Goal: Task Accomplishment & Management: Use online tool/utility

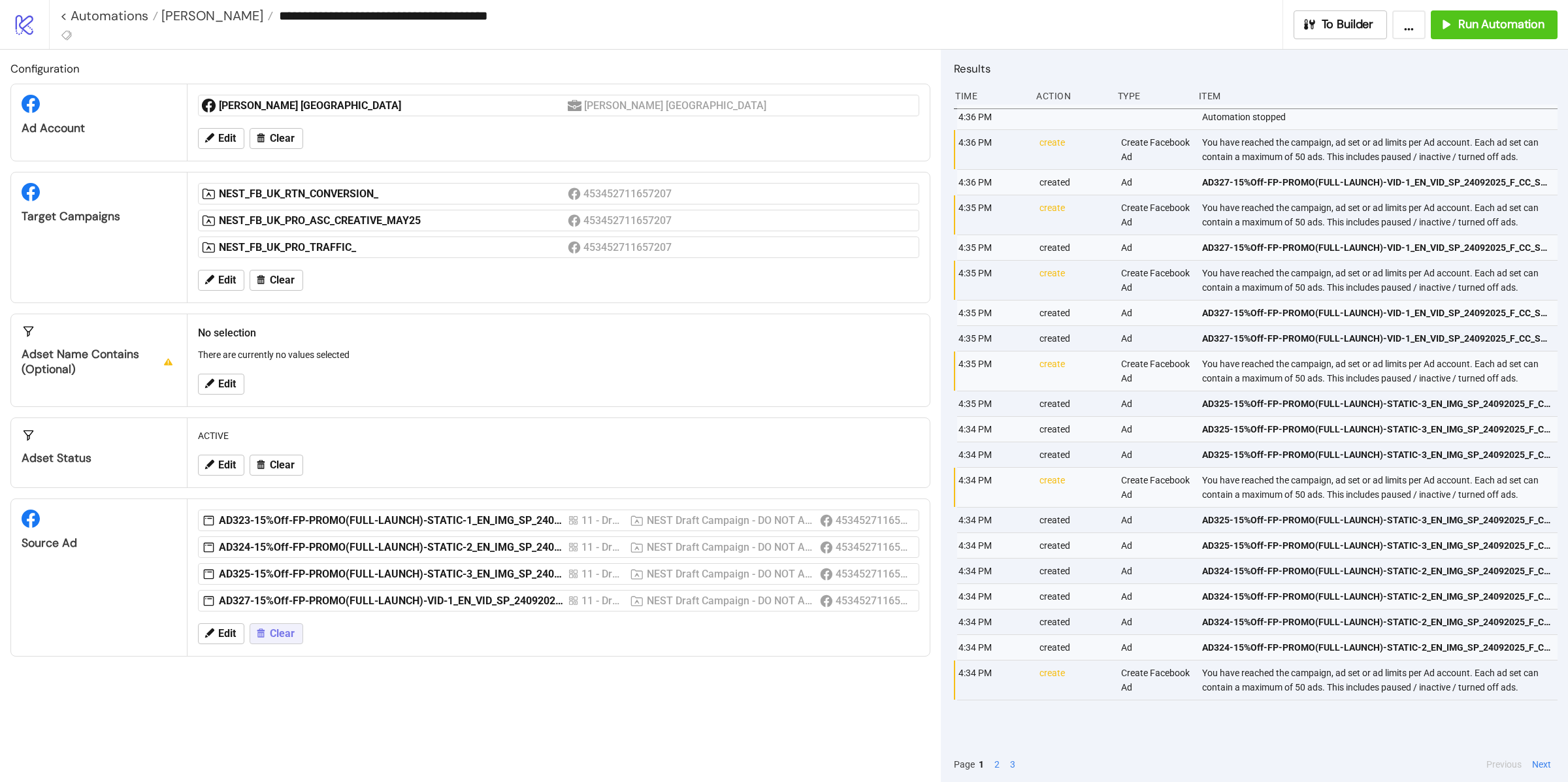
click at [270, 638] on span "Clear" at bounding box center [282, 633] width 25 height 12
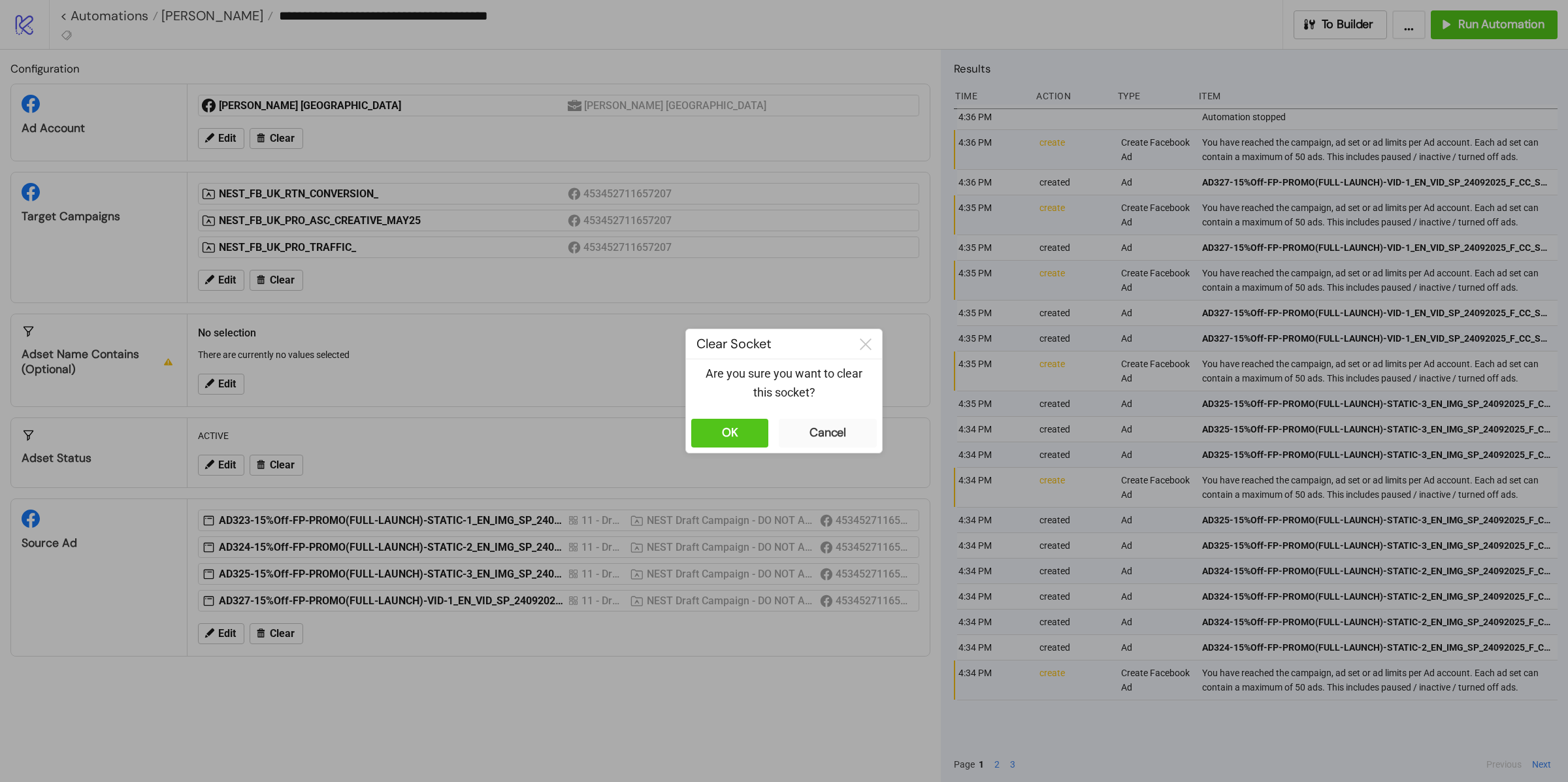
click at [757, 412] on div "Are you sure you want to clear this socket?" at bounding box center [784, 386] width 196 height 54
click at [746, 445] on button "OK" at bounding box center [730, 432] width 77 height 28
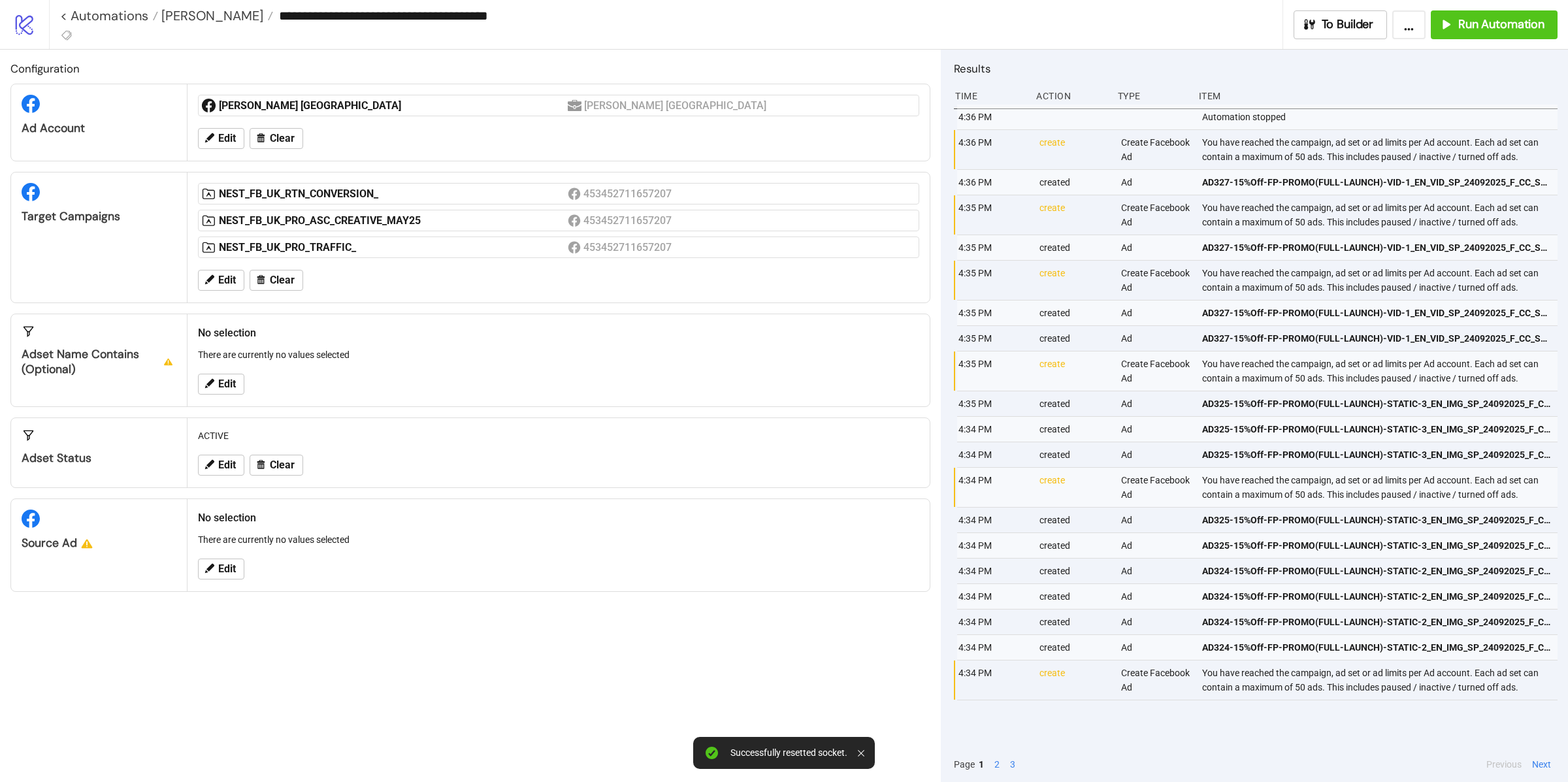
click at [221, 582] on div "Edit" at bounding box center [558, 568] width 732 height 34
click at [227, 569] on span "Edit" at bounding box center [227, 568] width 17 height 12
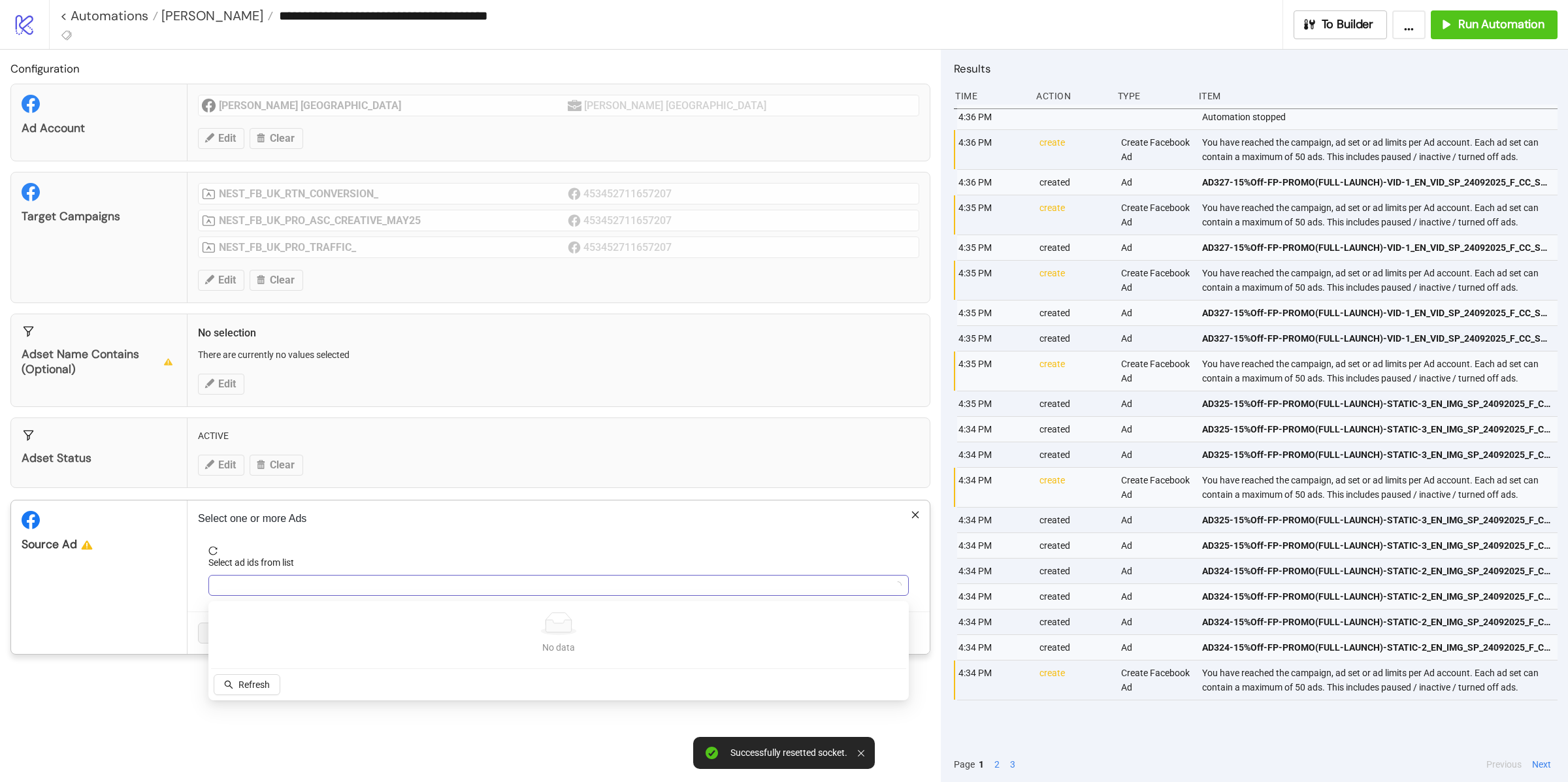
click at [284, 582] on div at bounding box center [551, 584] width 682 height 18
click at [280, 582] on div at bounding box center [551, 584] width 682 height 18
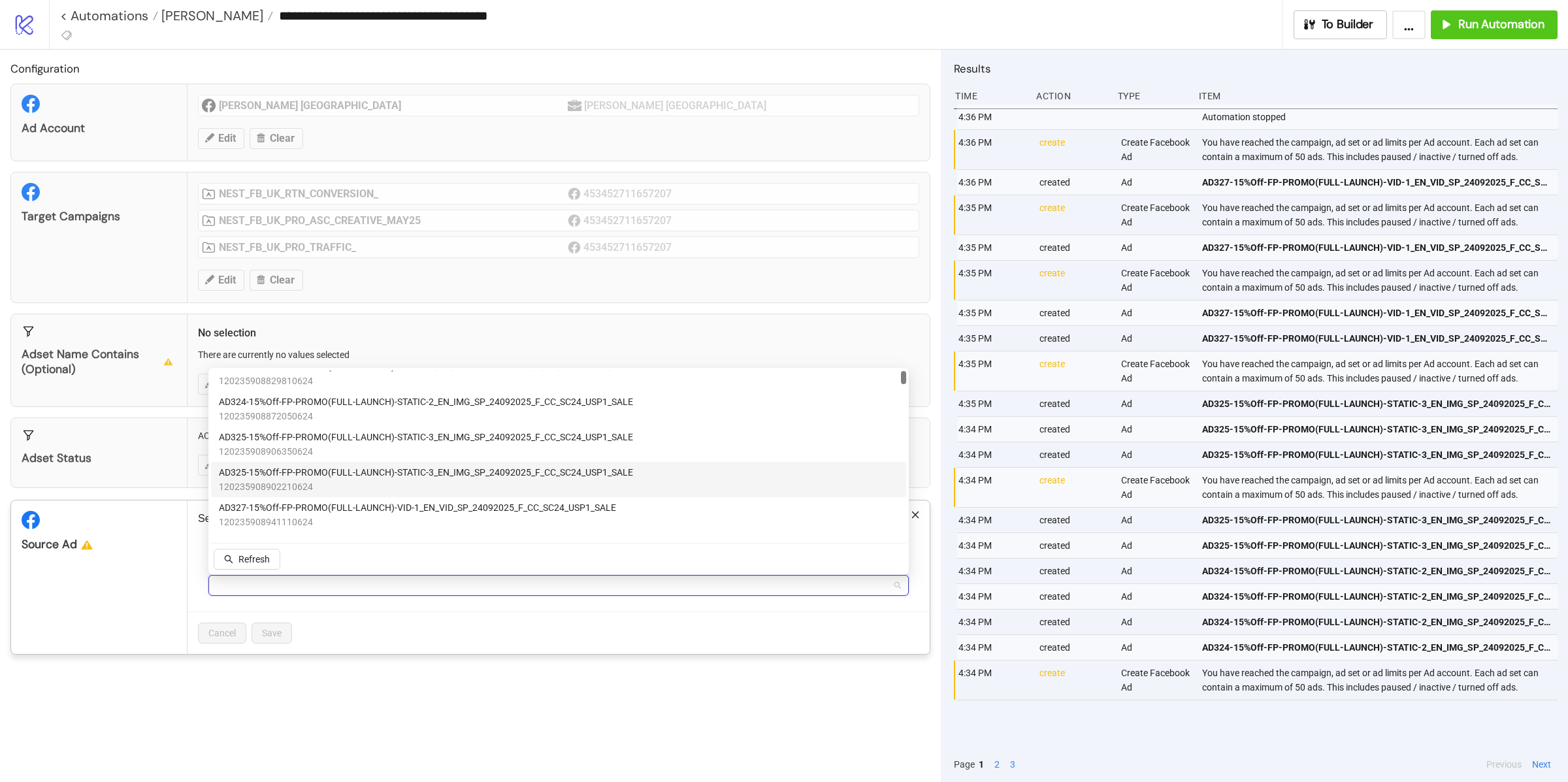
scroll to position [15, 0]
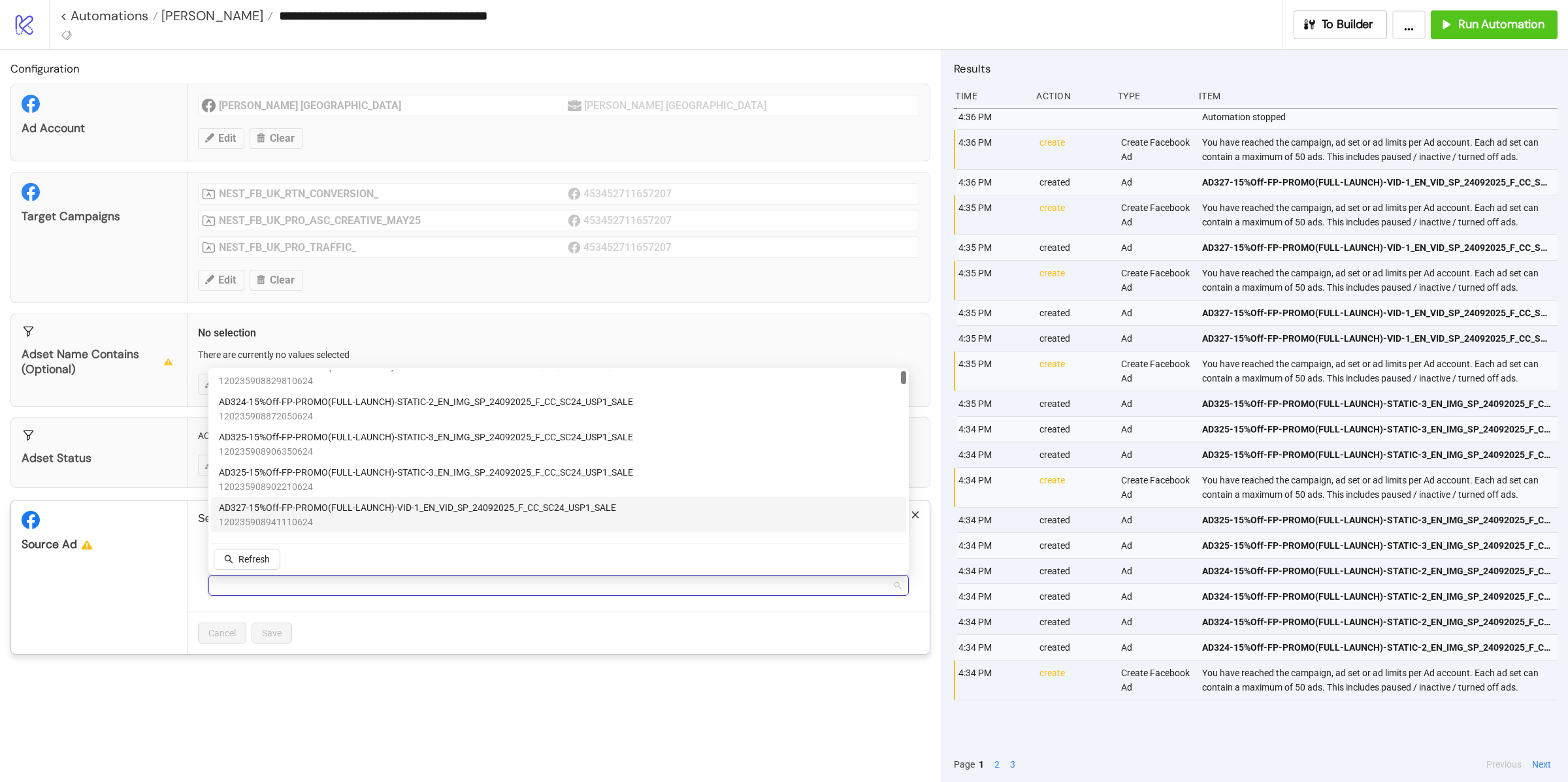
click at [426, 515] on span "120235908941110624" at bounding box center [417, 522] width 397 height 15
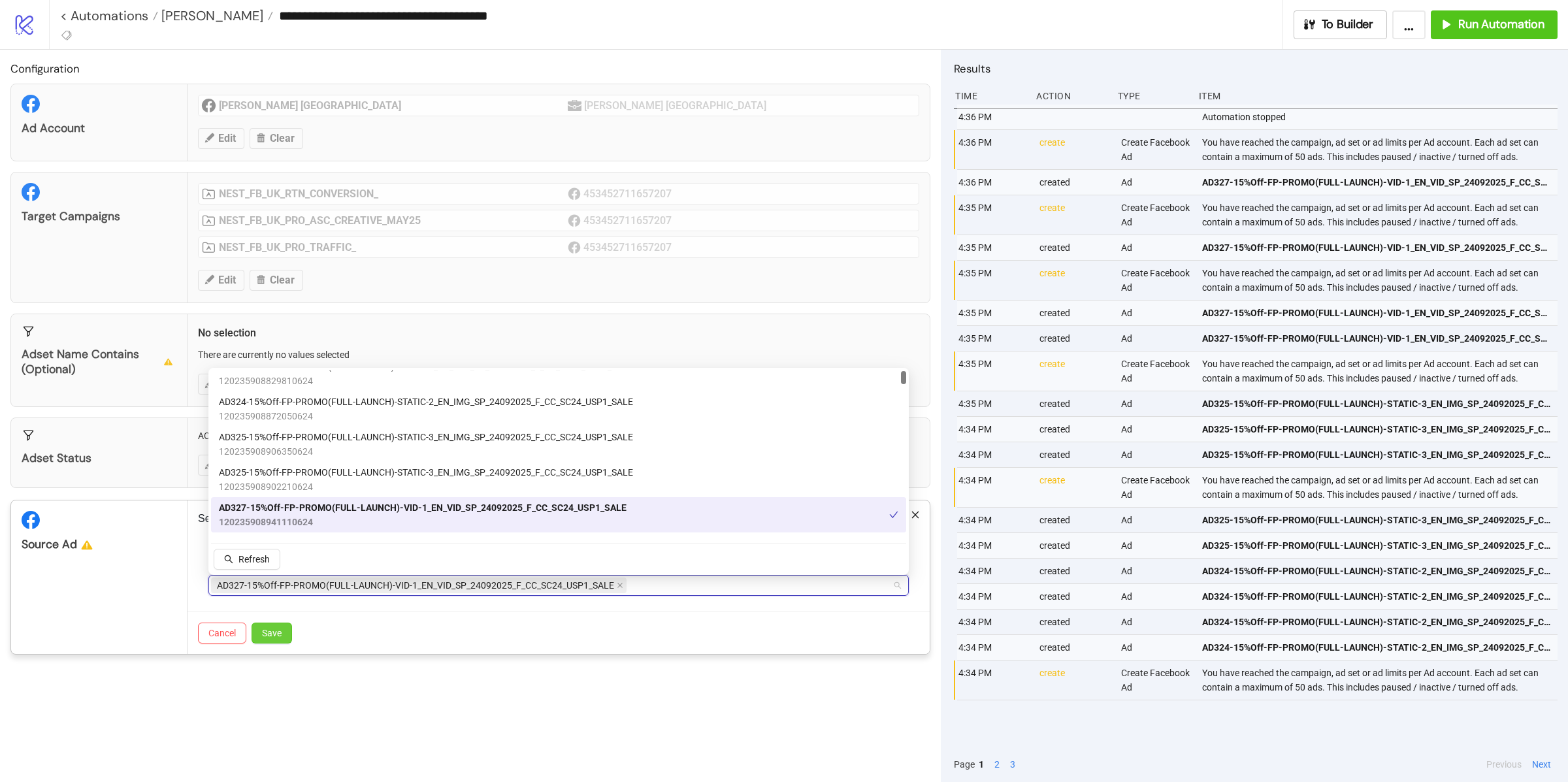
click at [273, 635] on span "Save" at bounding box center [271, 633] width 20 height 10
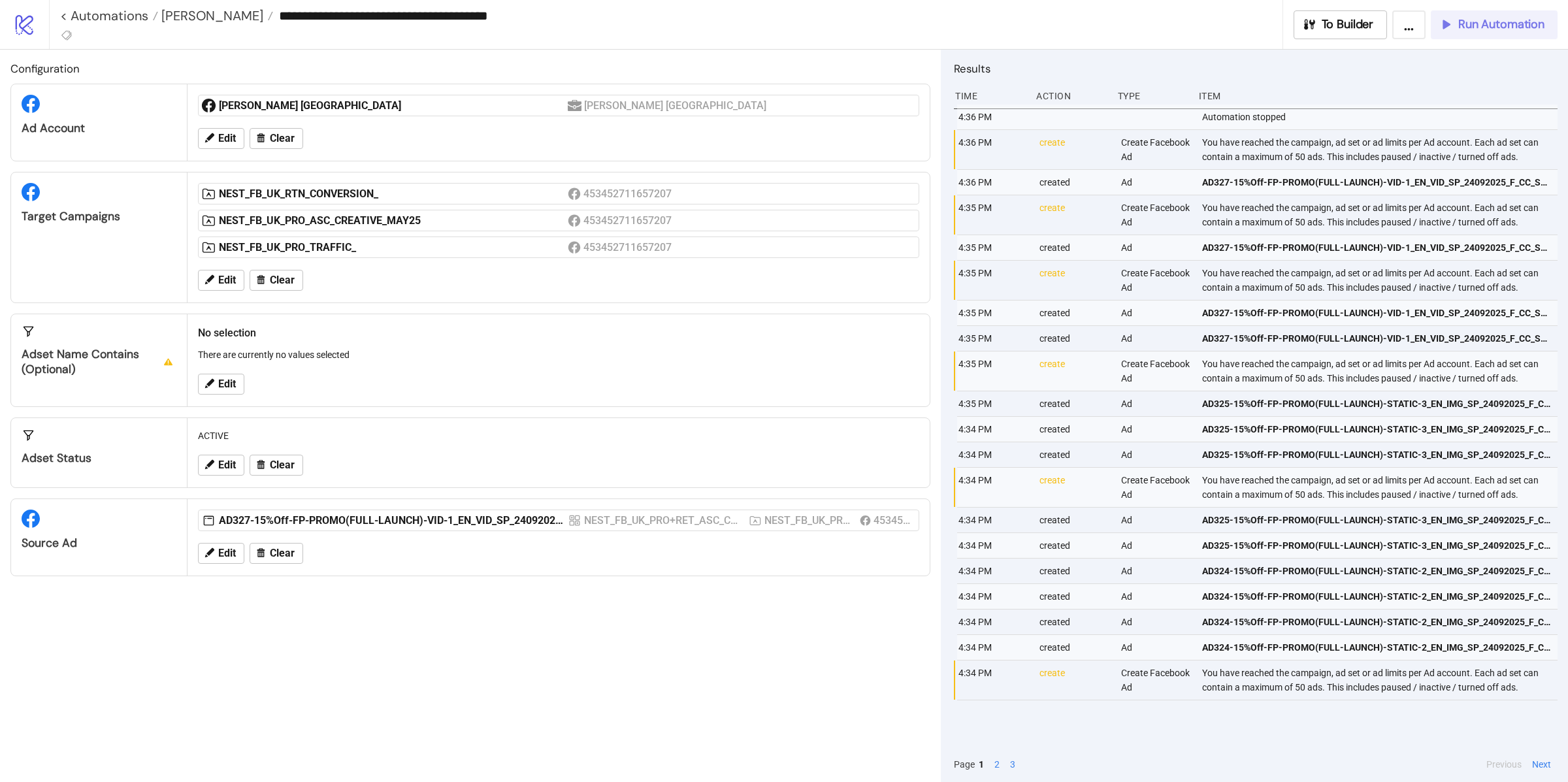
click at [1462, 22] on span "Run Automation" at bounding box center [1501, 24] width 86 height 15
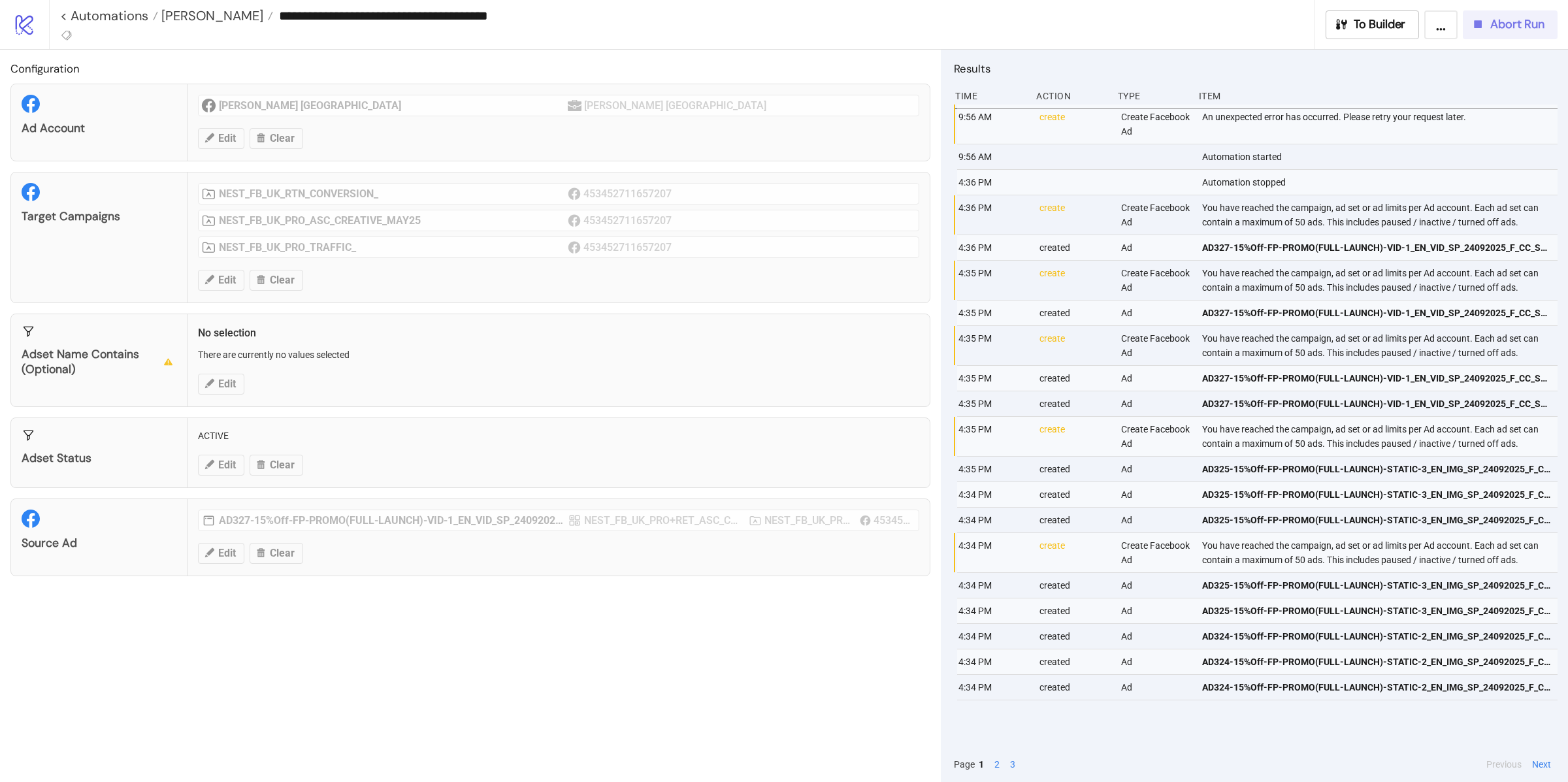
click at [1474, 30] on icon "button" at bounding box center [1478, 24] width 15 height 15
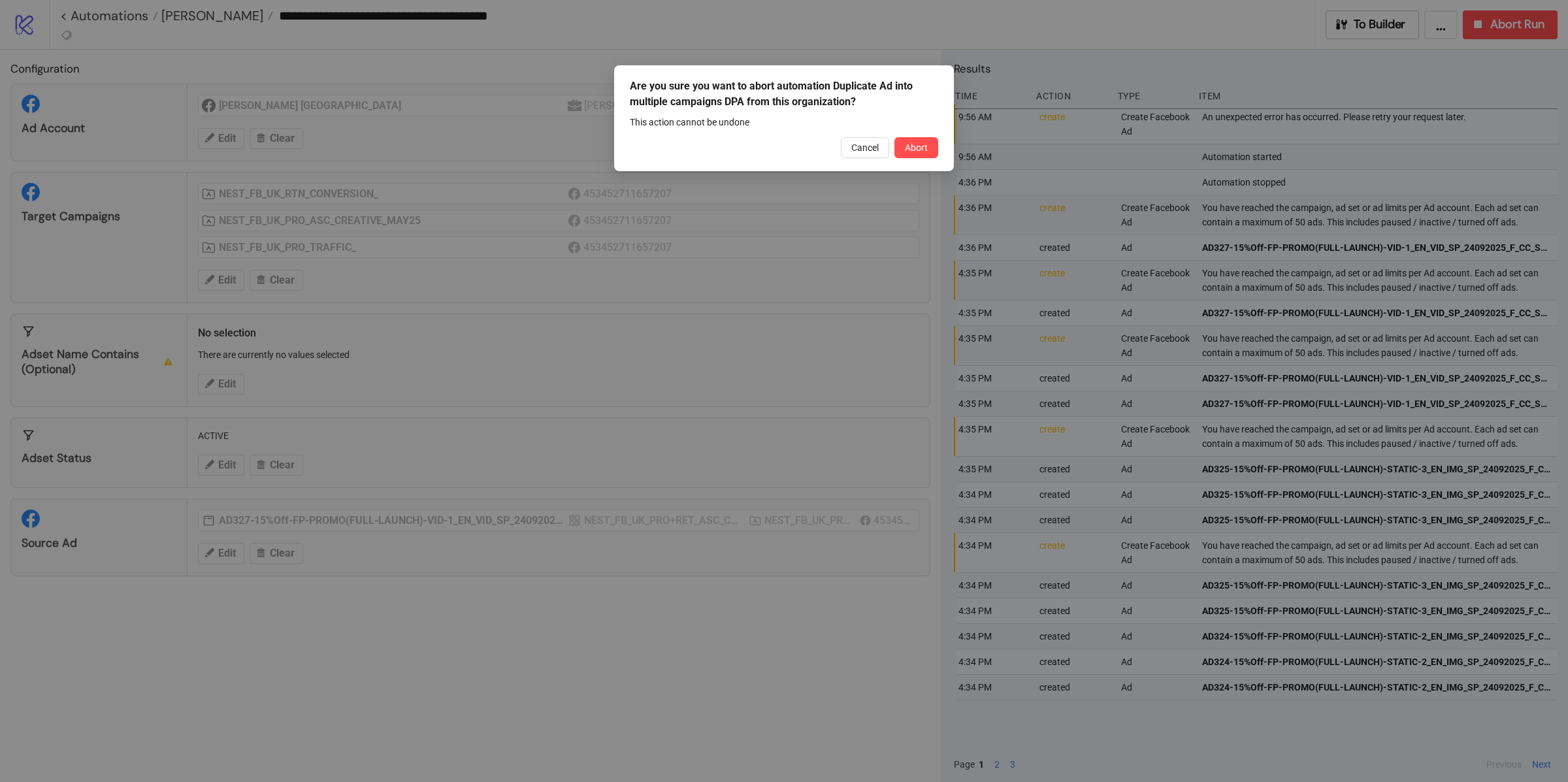
click at [925, 149] on span "Abort" at bounding box center [916, 147] width 23 height 10
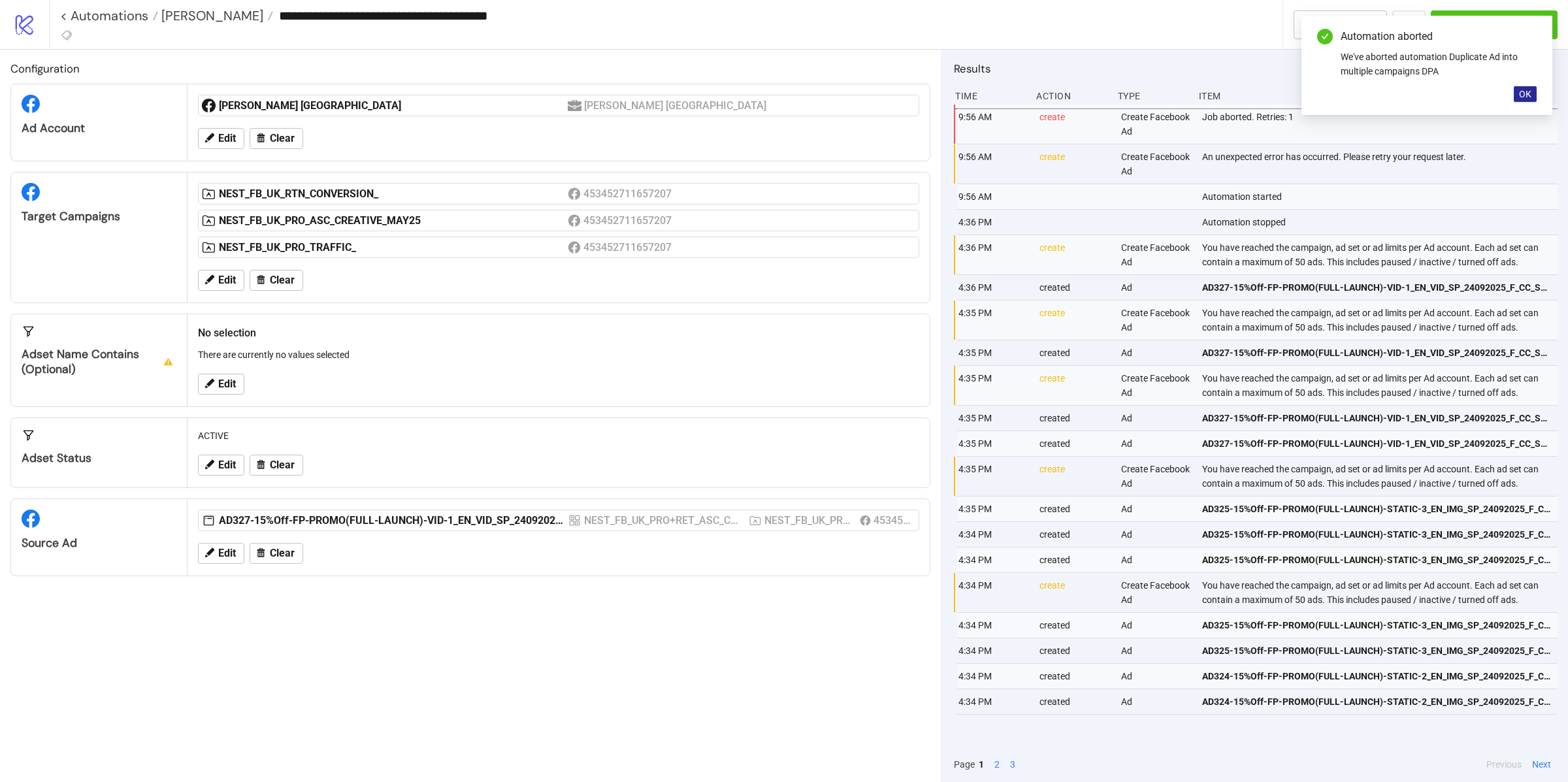
click at [1520, 90] on span "OK" at bounding box center [1525, 94] width 12 height 10
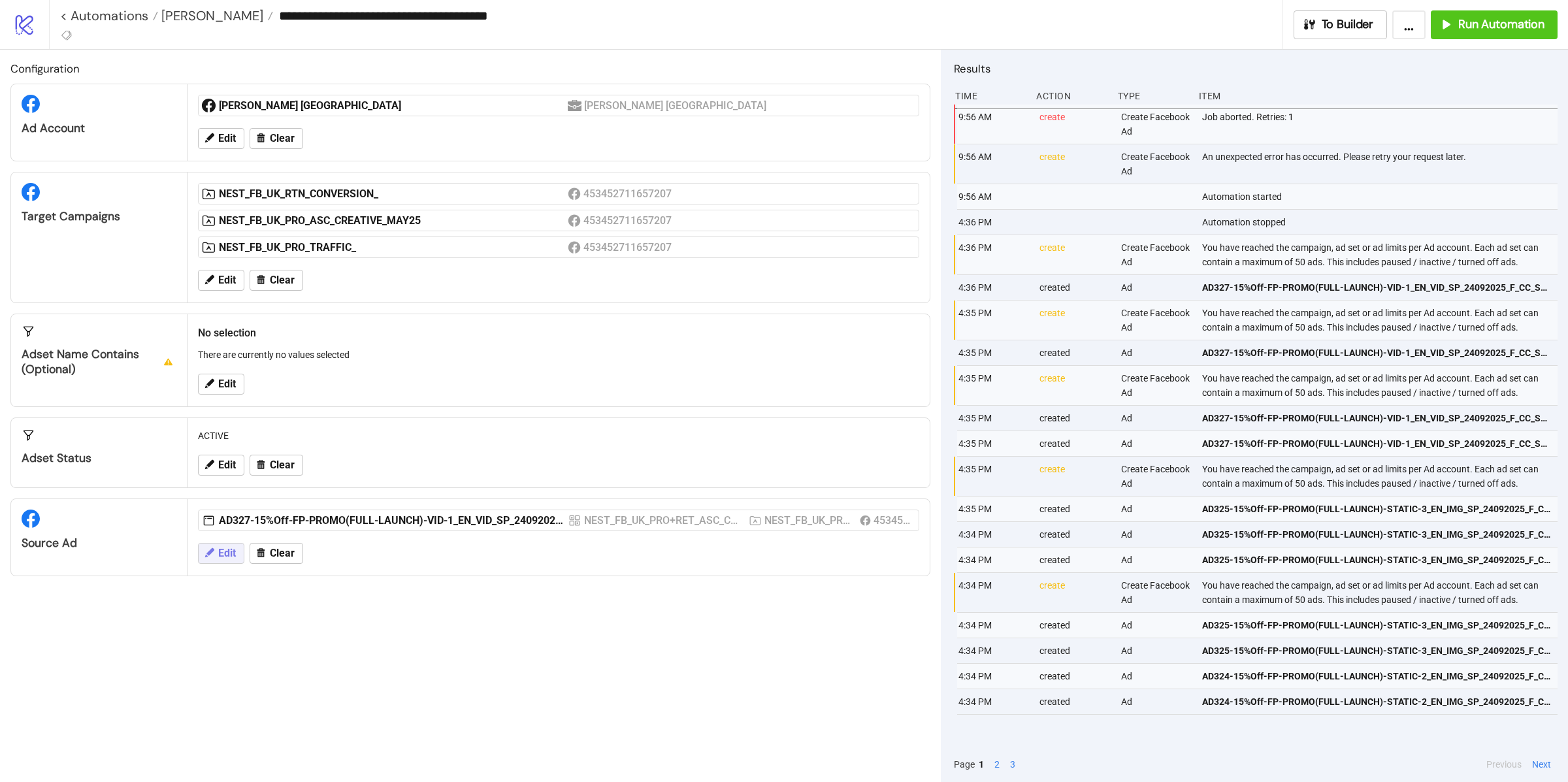
click at [213, 558] on icon at bounding box center [209, 552] width 12 height 12
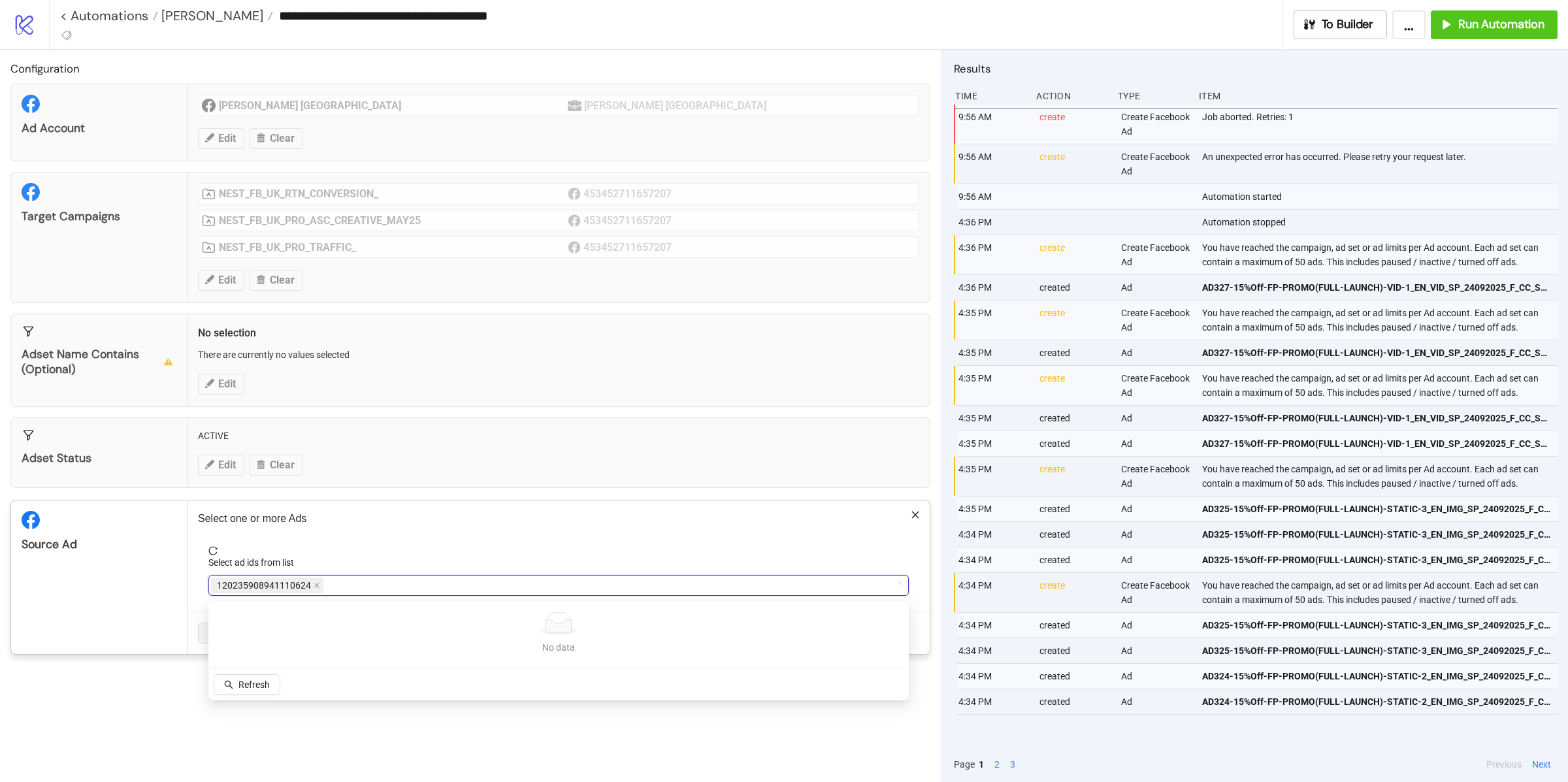
click at [326, 590] on input "Select ad ids from list" at bounding box center [327, 585] width 3 height 16
click at [365, 593] on div "120235908941110624" at bounding box center [551, 584] width 682 height 18
click at [362, 588] on div "120235908941110624" at bounding box center [551, 584] width 682 height 18
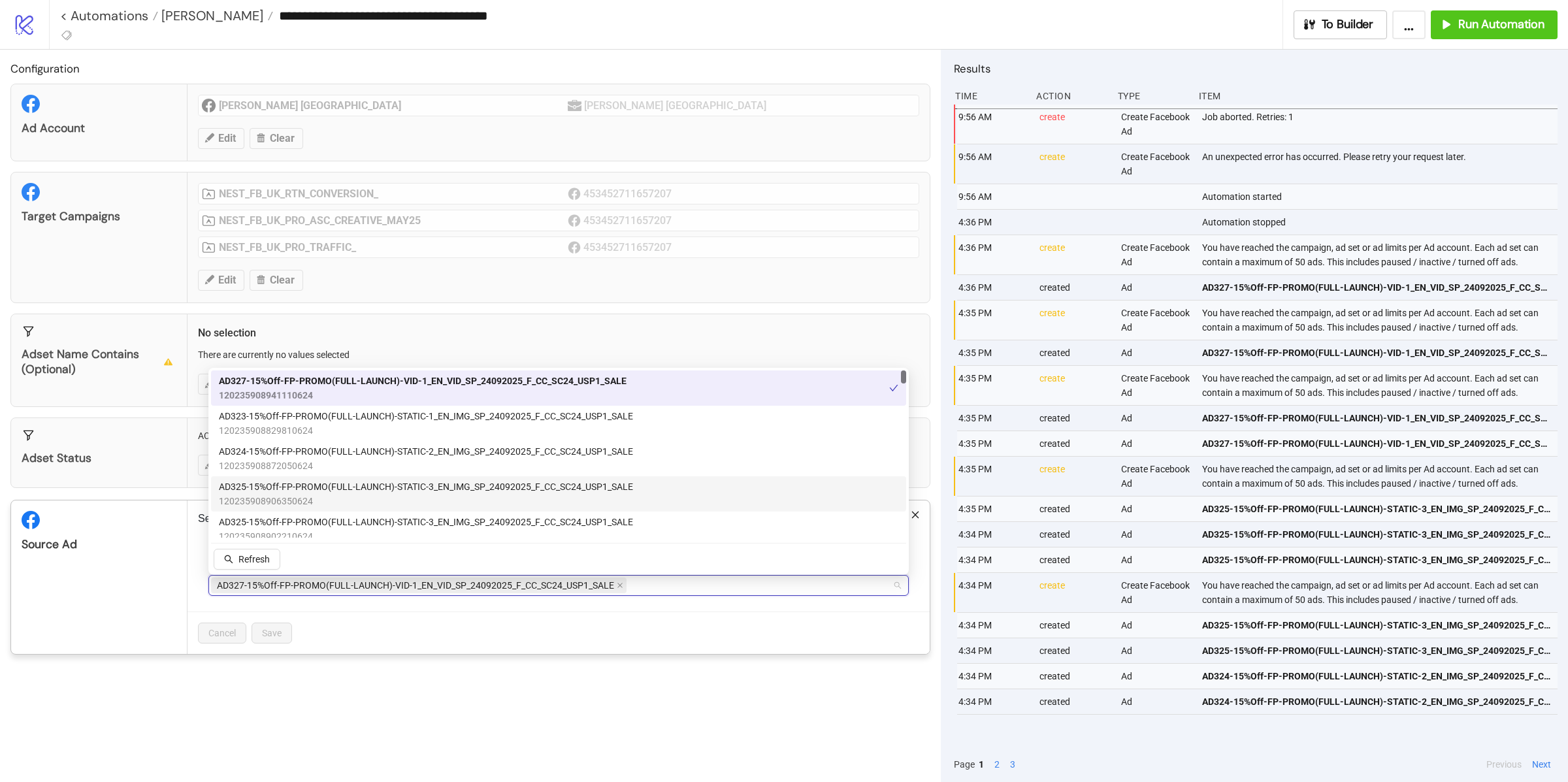
scroll to position [27, 0]
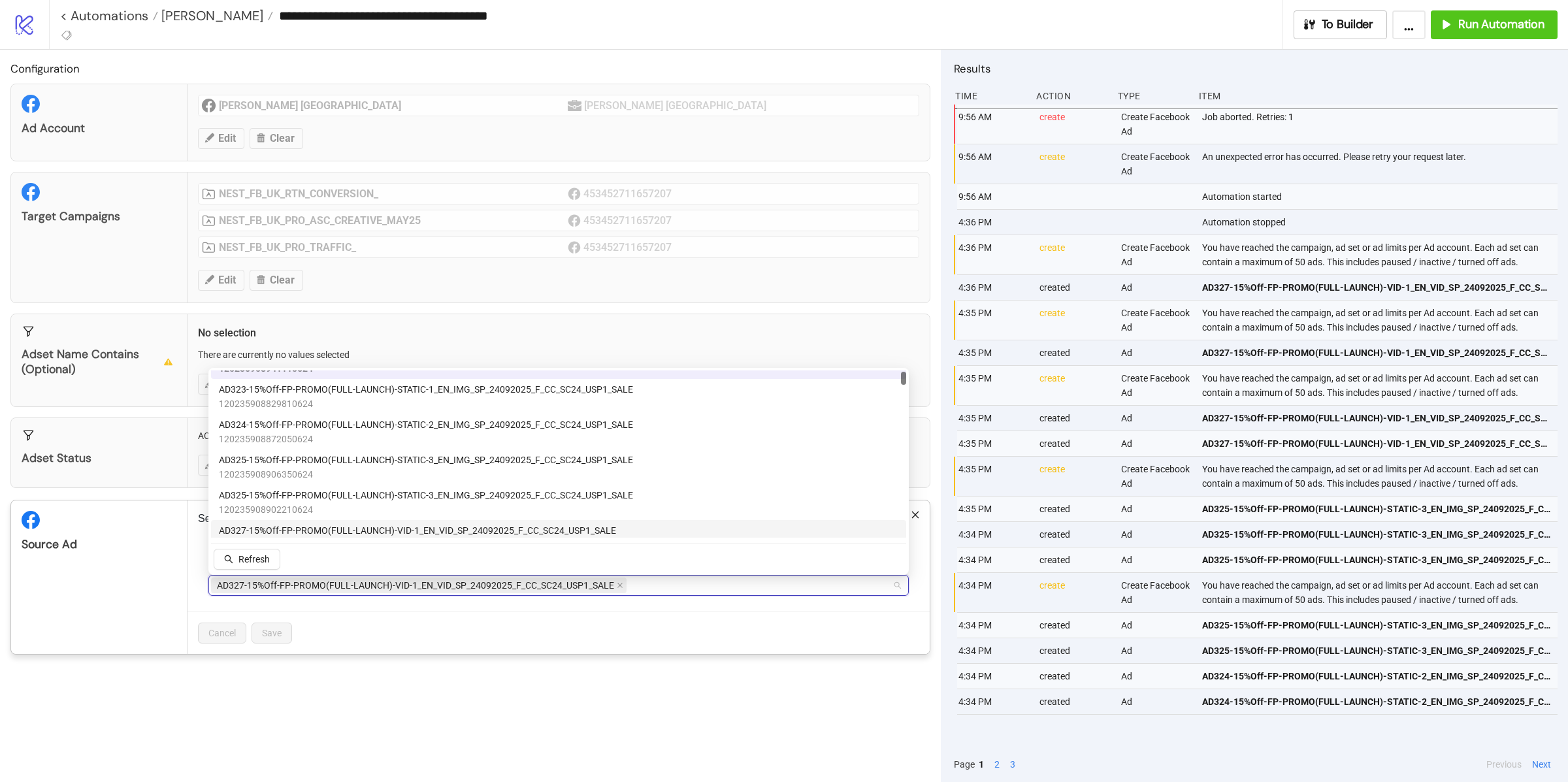
click at [413, 529] on span "AD327-15%Off-FP-PROMO(FULL-LAUNCH)-VID-1_EN_VID_SP_24092025_F_CC_SC24_USP1_SALE" at bounding box center [417, 531] width 397 height 15
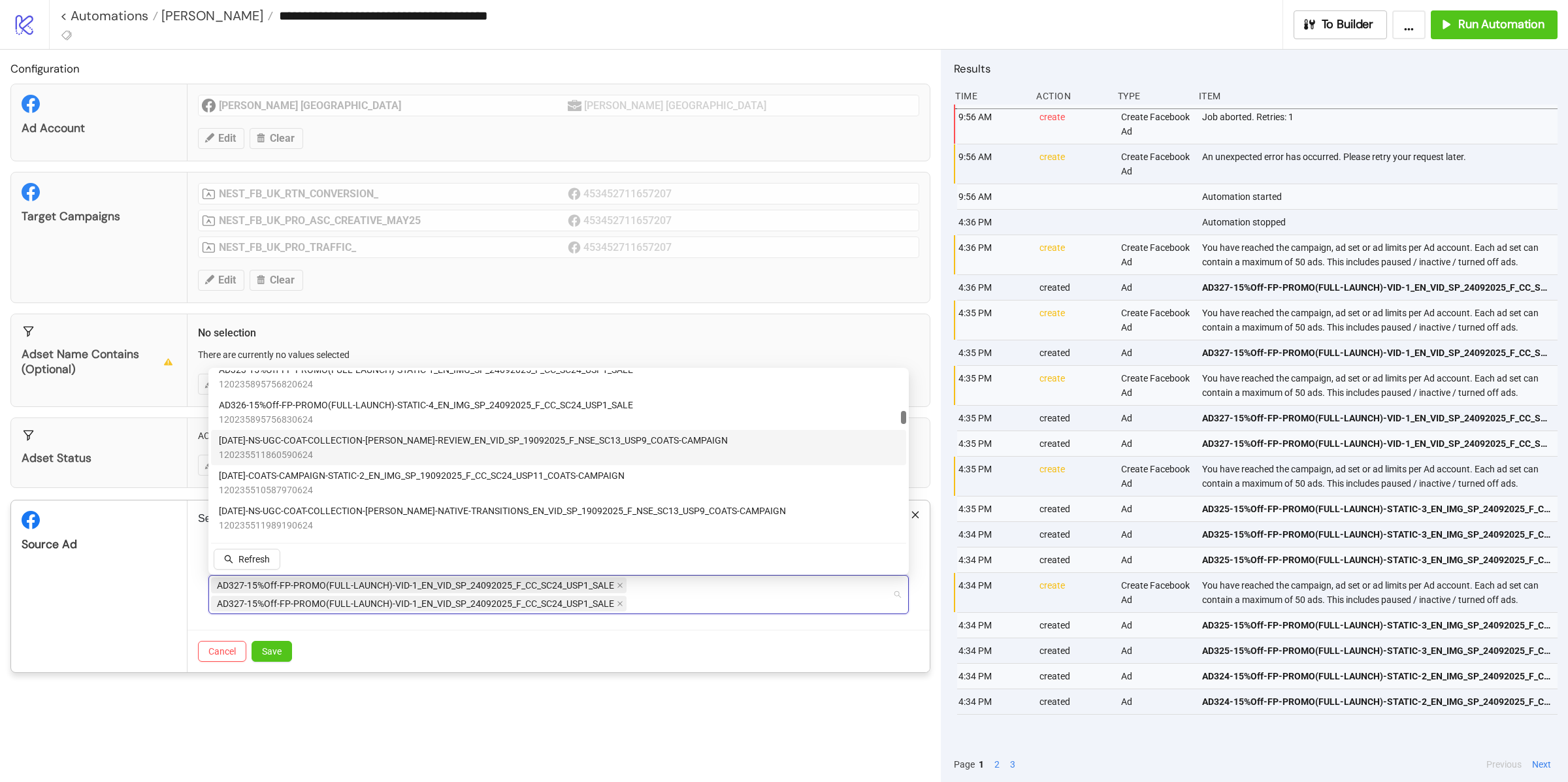
scroll to position [1086, 0]
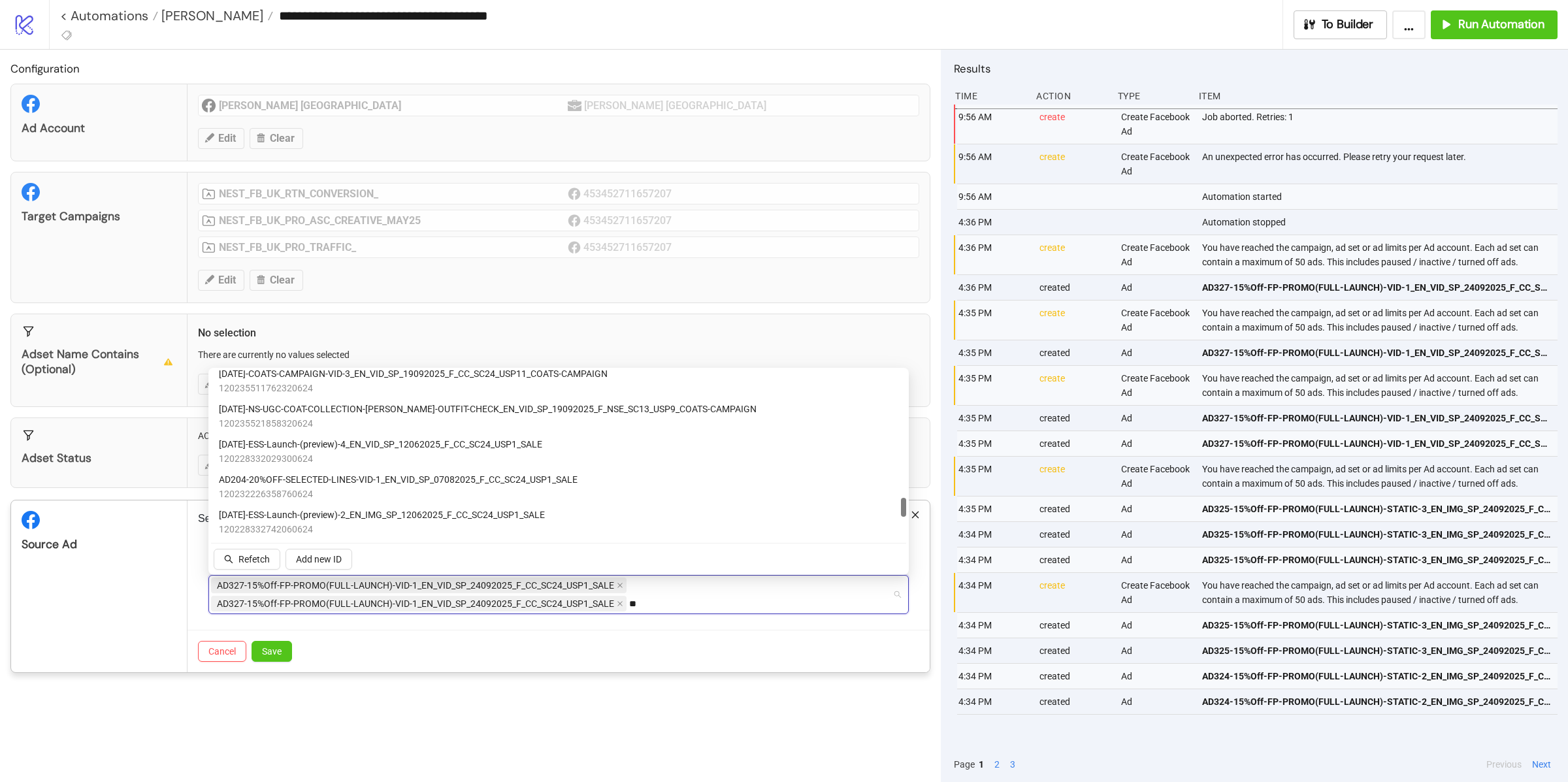
type input "***"
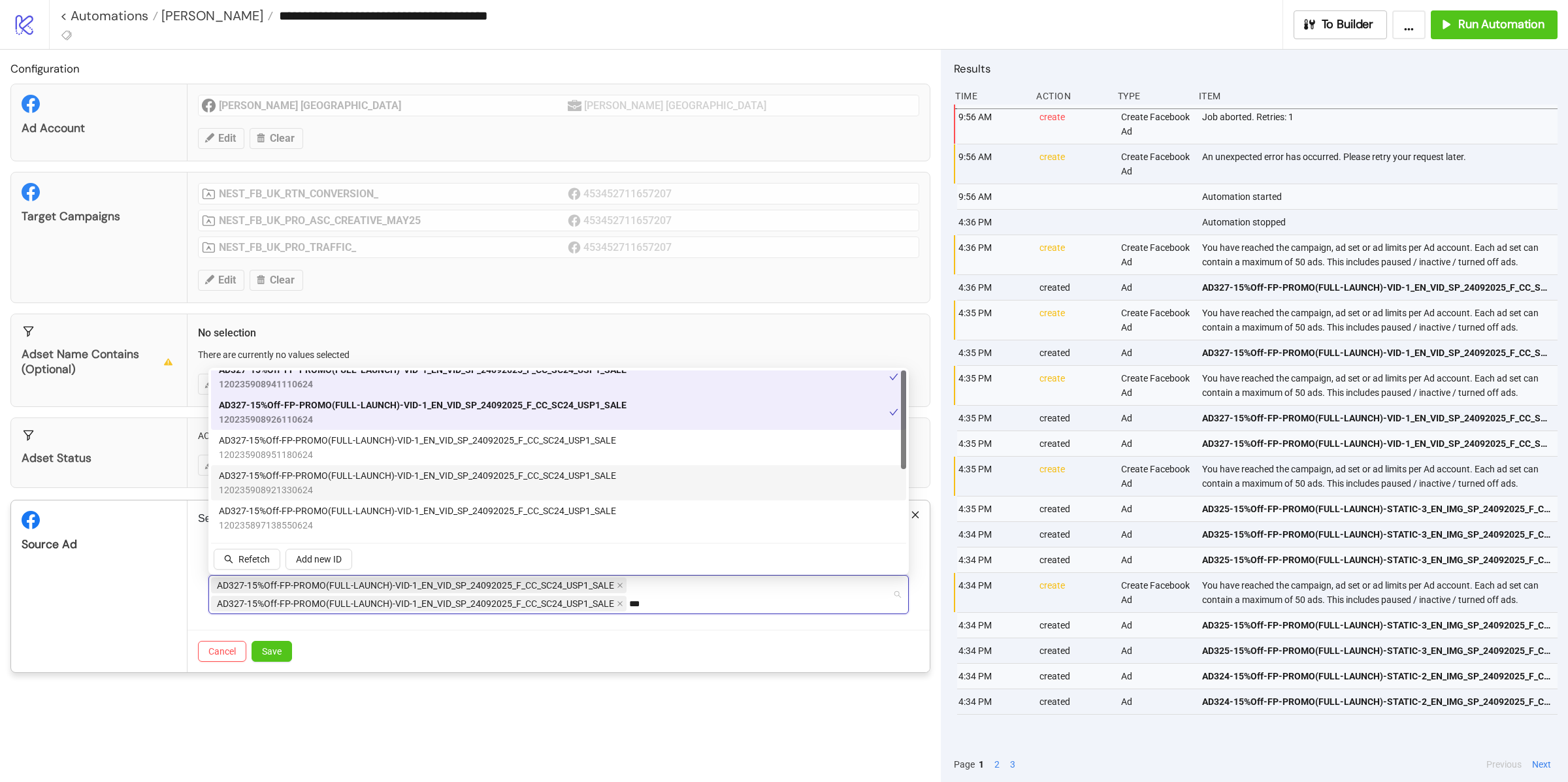
scroll to position [0, 0]
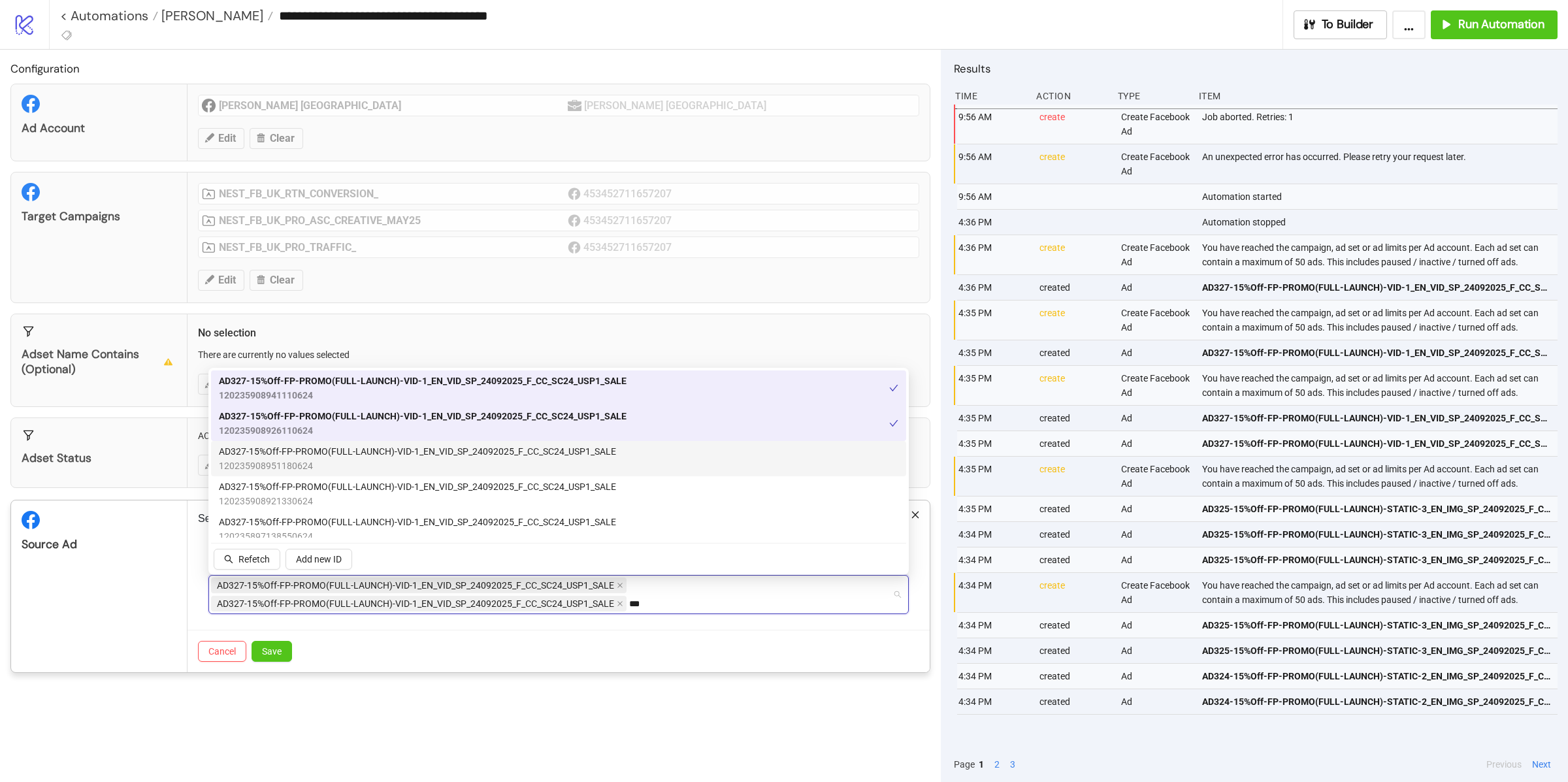
click at [378, 464] on span "120235908951180624" at bounding box center [417, 466] width 397 height 15
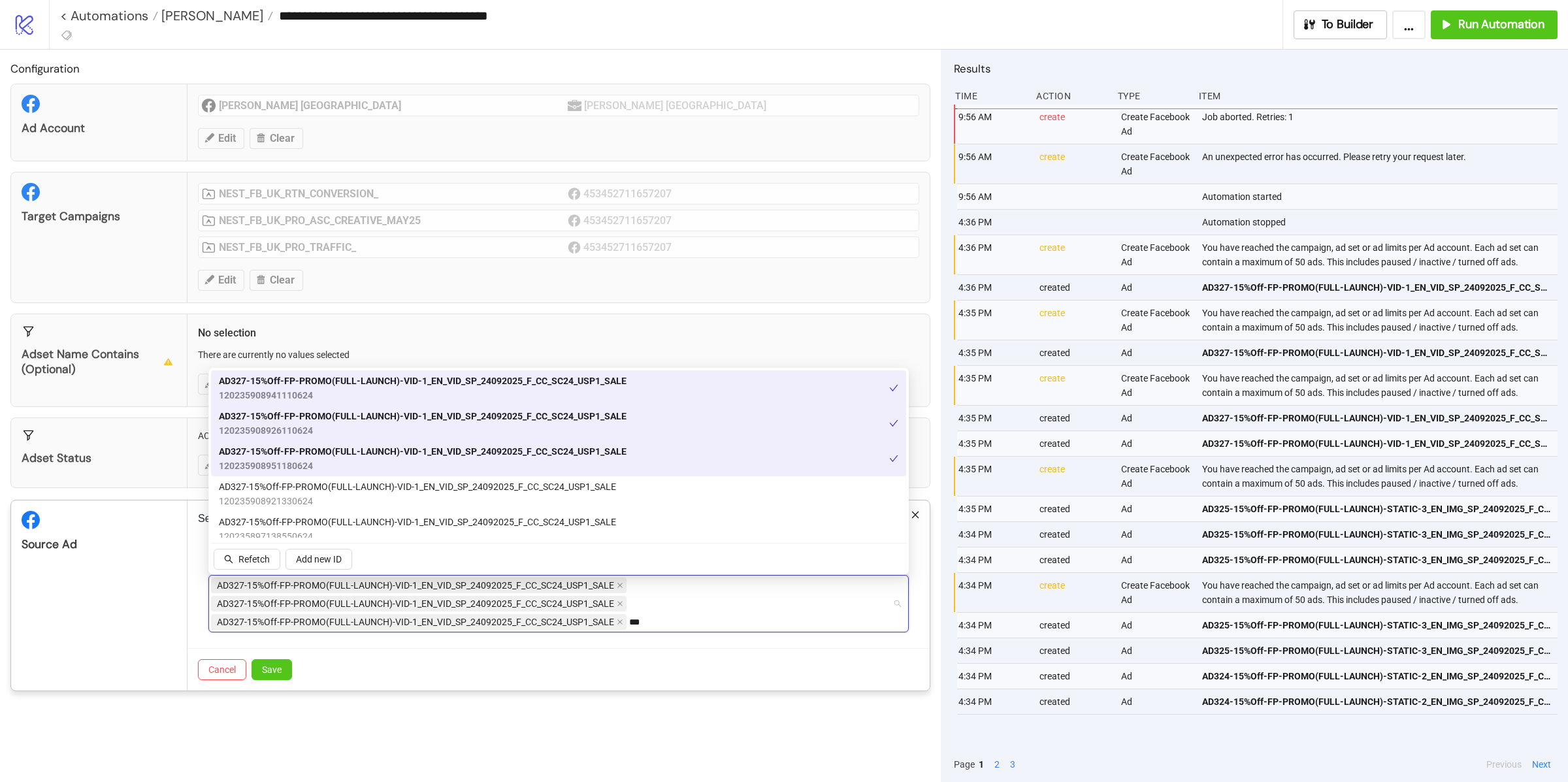
click at [345, 422] on span "AD327-15%Off-FP-PROMO(FULL-LAUNCH)-VID-1_EN_VID_SP_24092025_F_CC_SC24_USP1_SALE" at bounding box center [422, 416] width 407 height 15
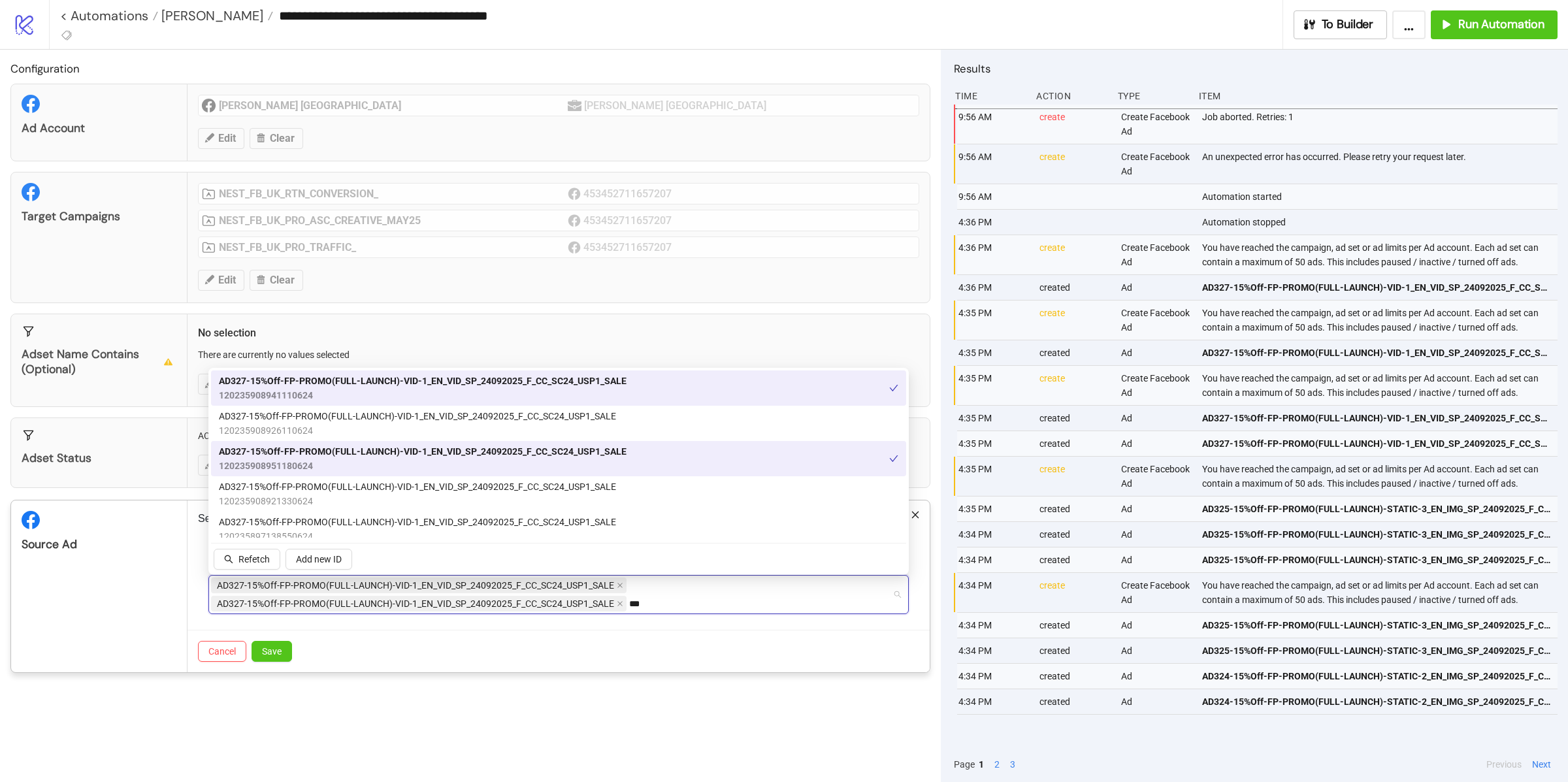
click at [354, 388] on span "120235908941110624" at bounding box center [422, 395] width 407 height 15
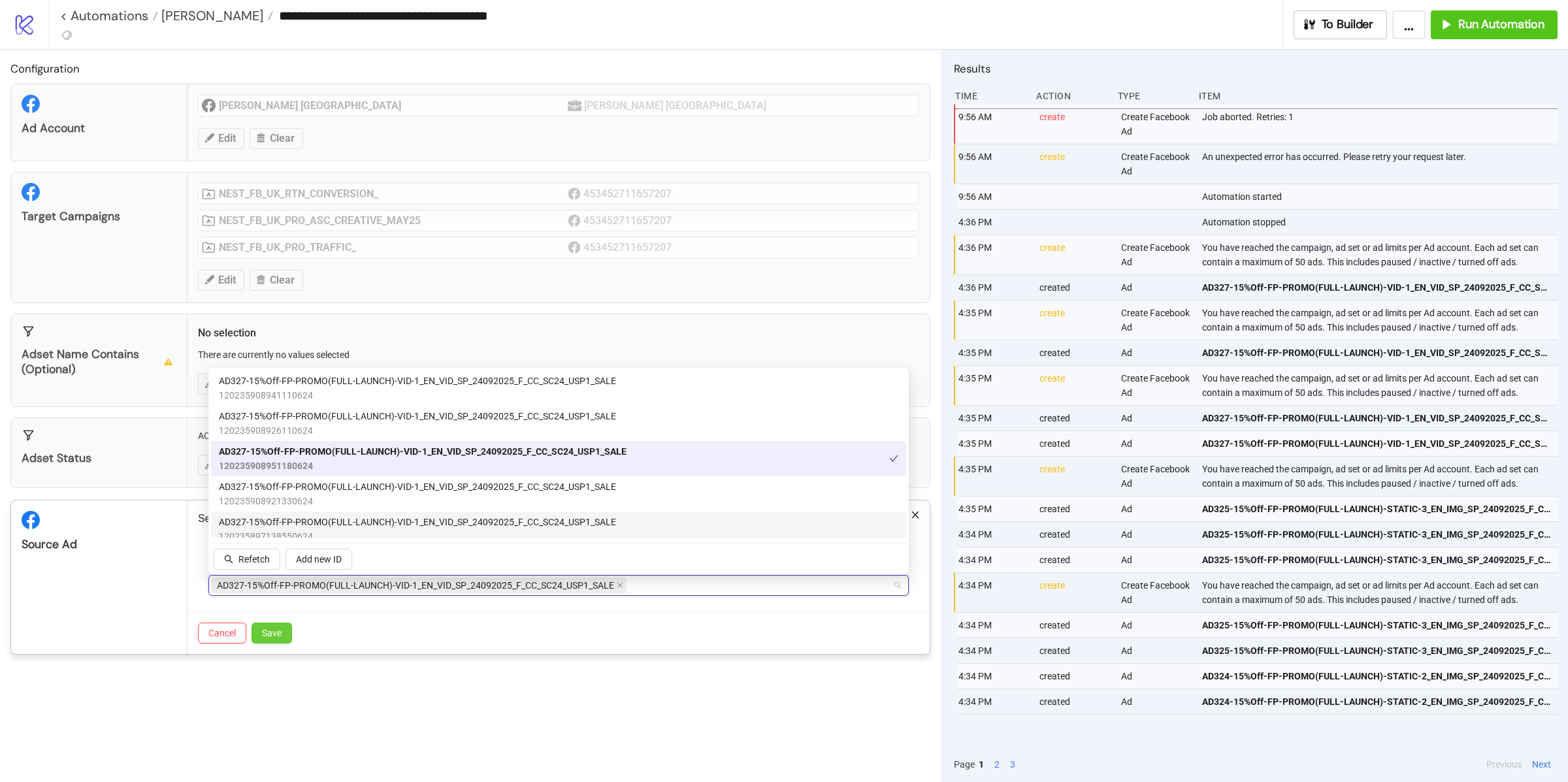
click at [280, 638] on span "Save" at bounding box center [271, 633] width 20 height 10
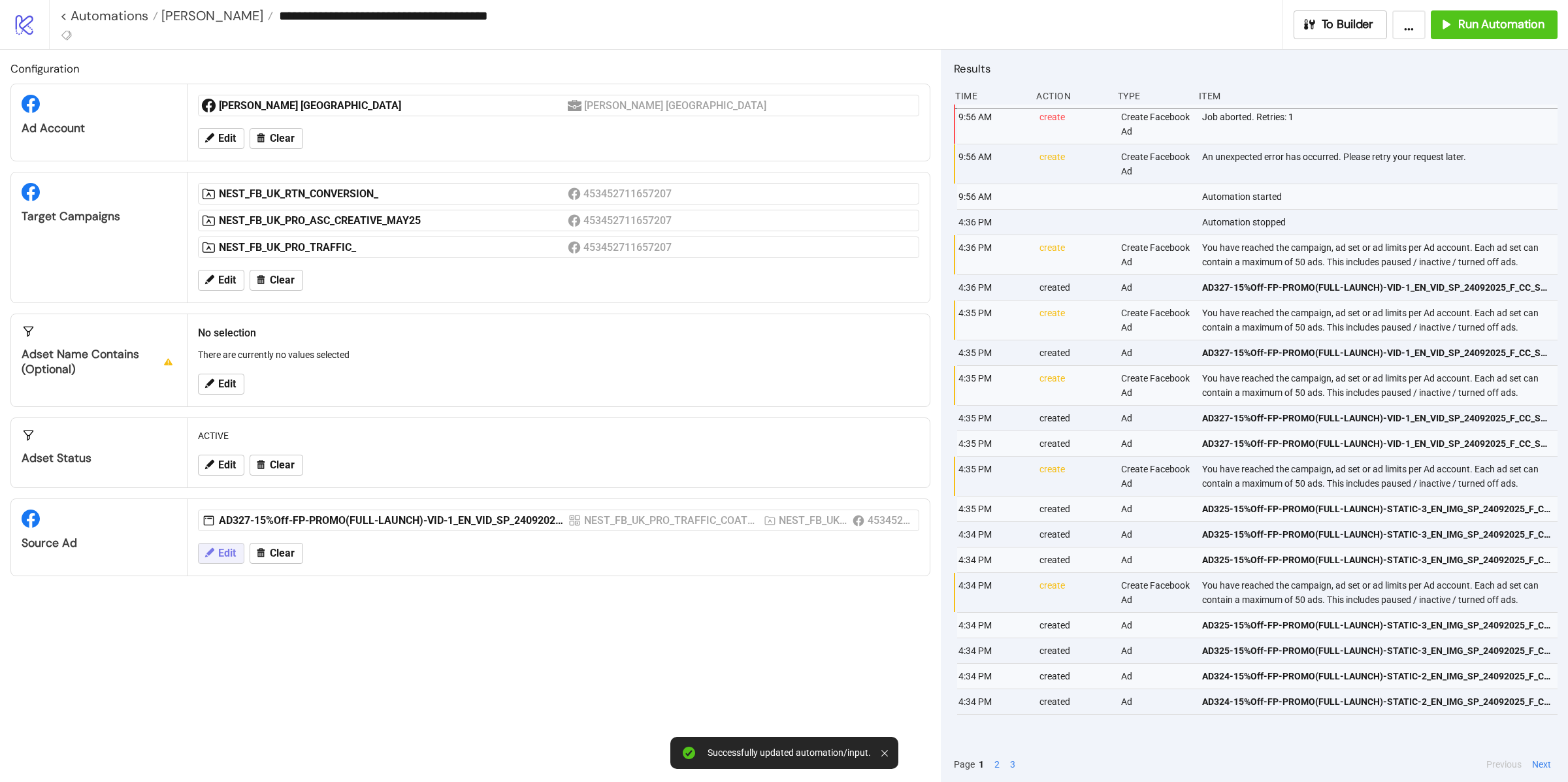
click at [230, 559] on span "Edit" at bounding box center [227, 553] width 17 height 12
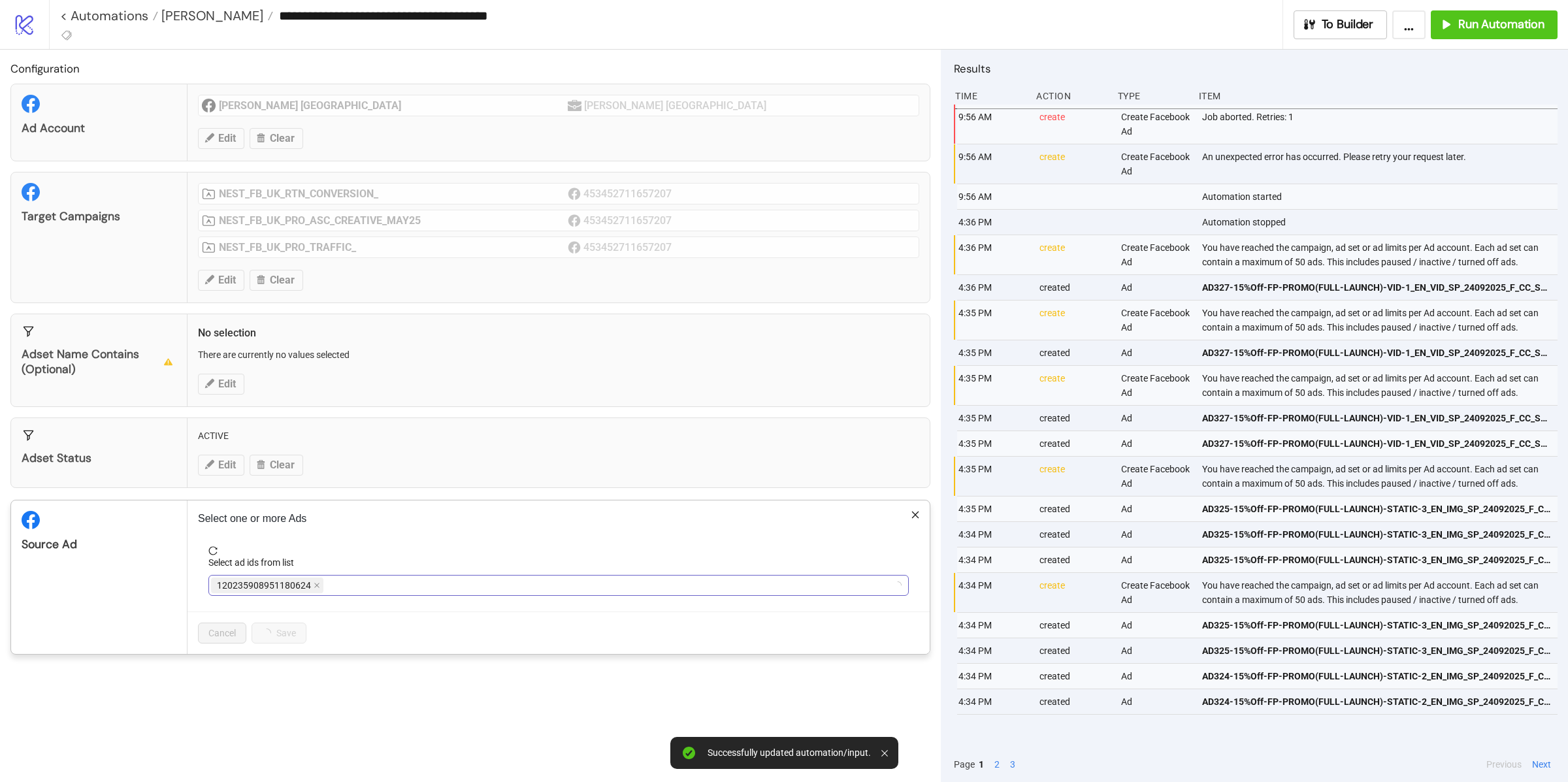
click at [343, 588] on div "120235908951180624" at bounding box center [551, 584] width 682 height 18
click at [344, 586] on div "120235908951180624" at bounding box center [551, 584] width 682 height 18
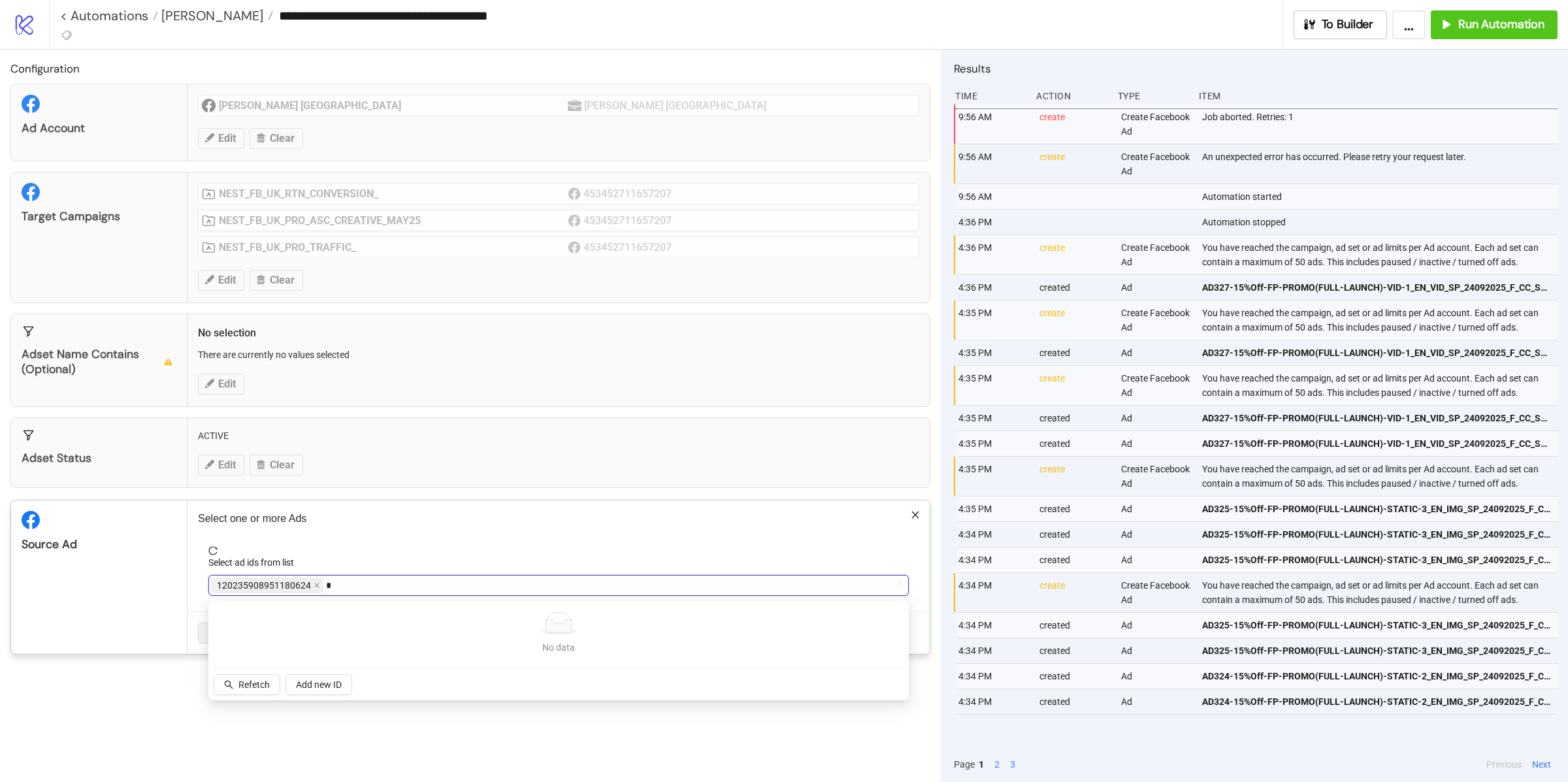
type input "**"
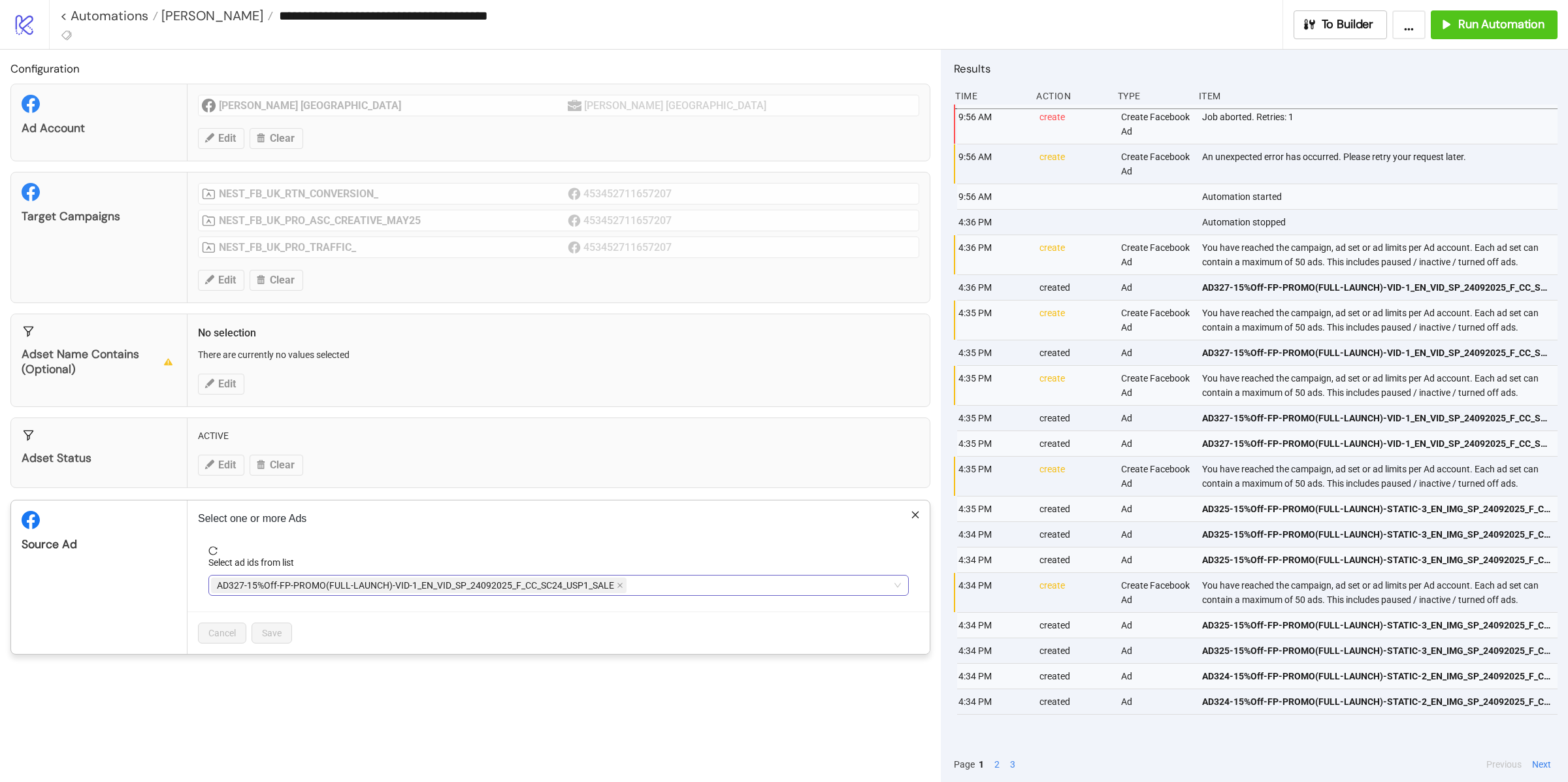
click at [630, 588] on input "Select ad ids from list" at bounding box center [631, 585] width 3 height 16
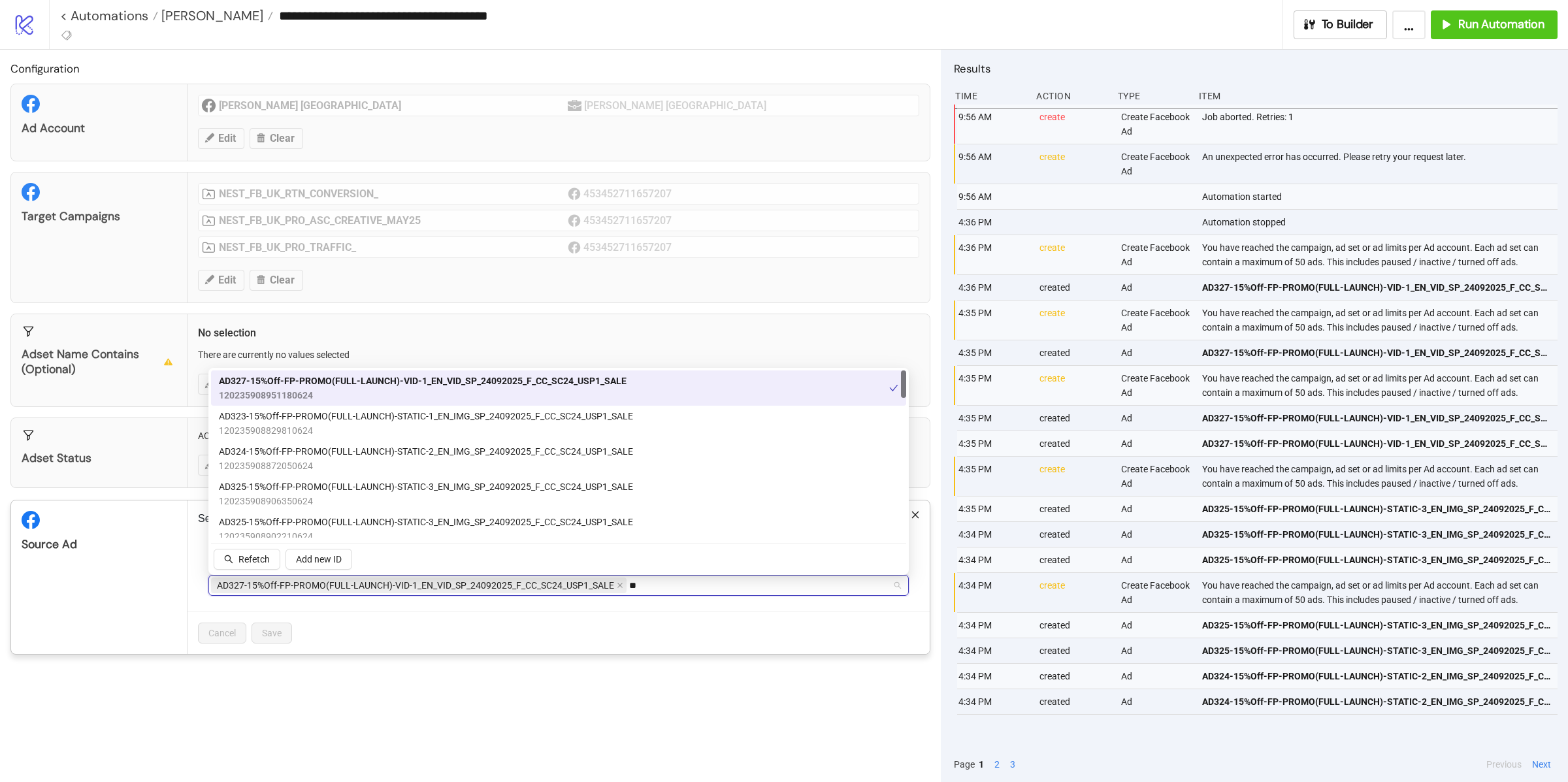
type input "***"
drag, startPoint x: 125, startPoint y: 532, endPoint x: 137, endPoint y: 536, distance: 12.6
click at [125, 531] on div "Source Ad" at bounding box center [98, 525] width 176 height 52
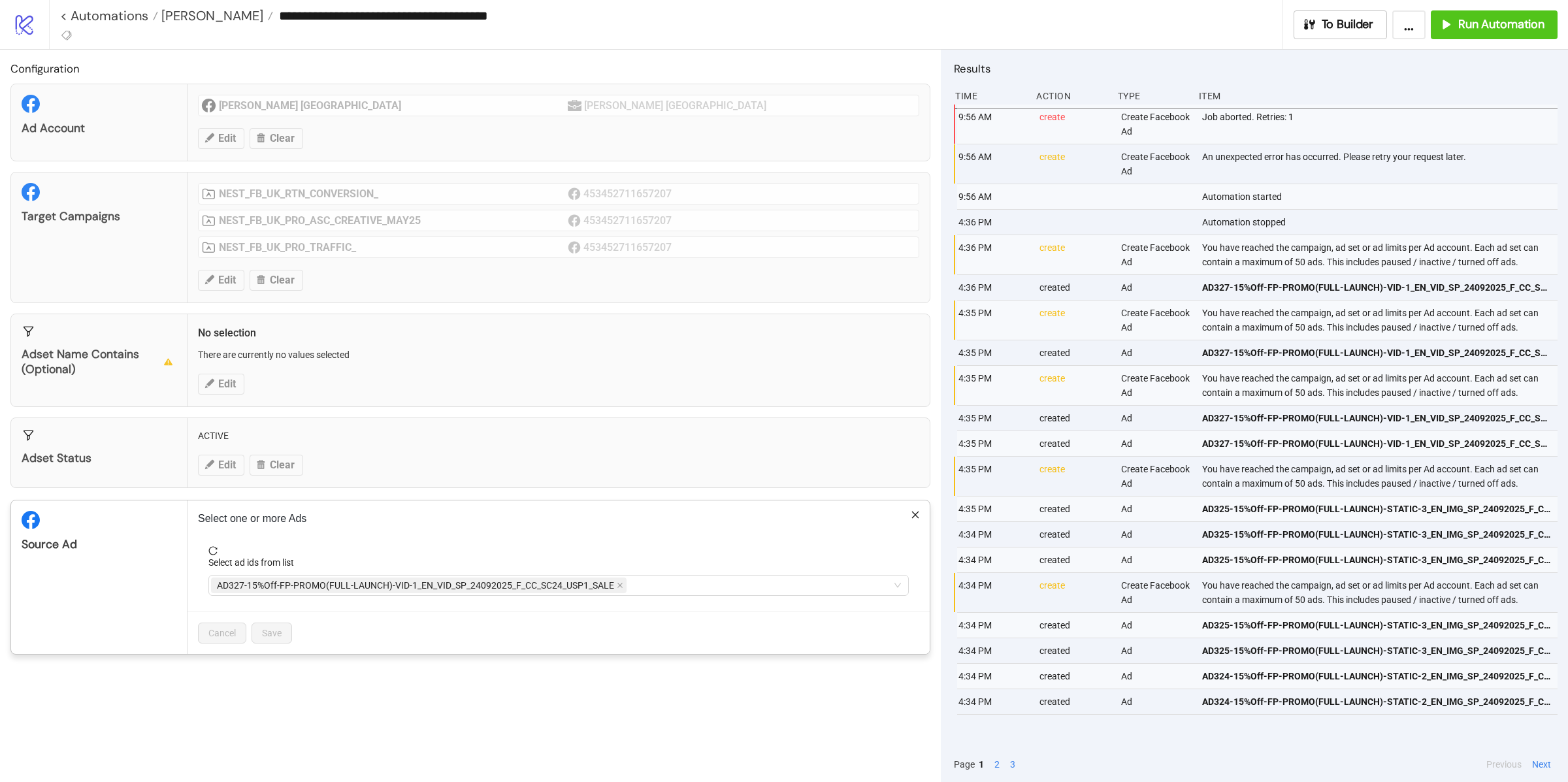
click at [196, 593] on div "Select one or more Ads Select ad ids from list AD327-15%Off-FP-PROMO(FULL-LAUNC…" at bounding box center [558, 576] width 742 height 154
click at [391, 482] on div "**********" at bounding box center [784, 391] width 1568 height 782
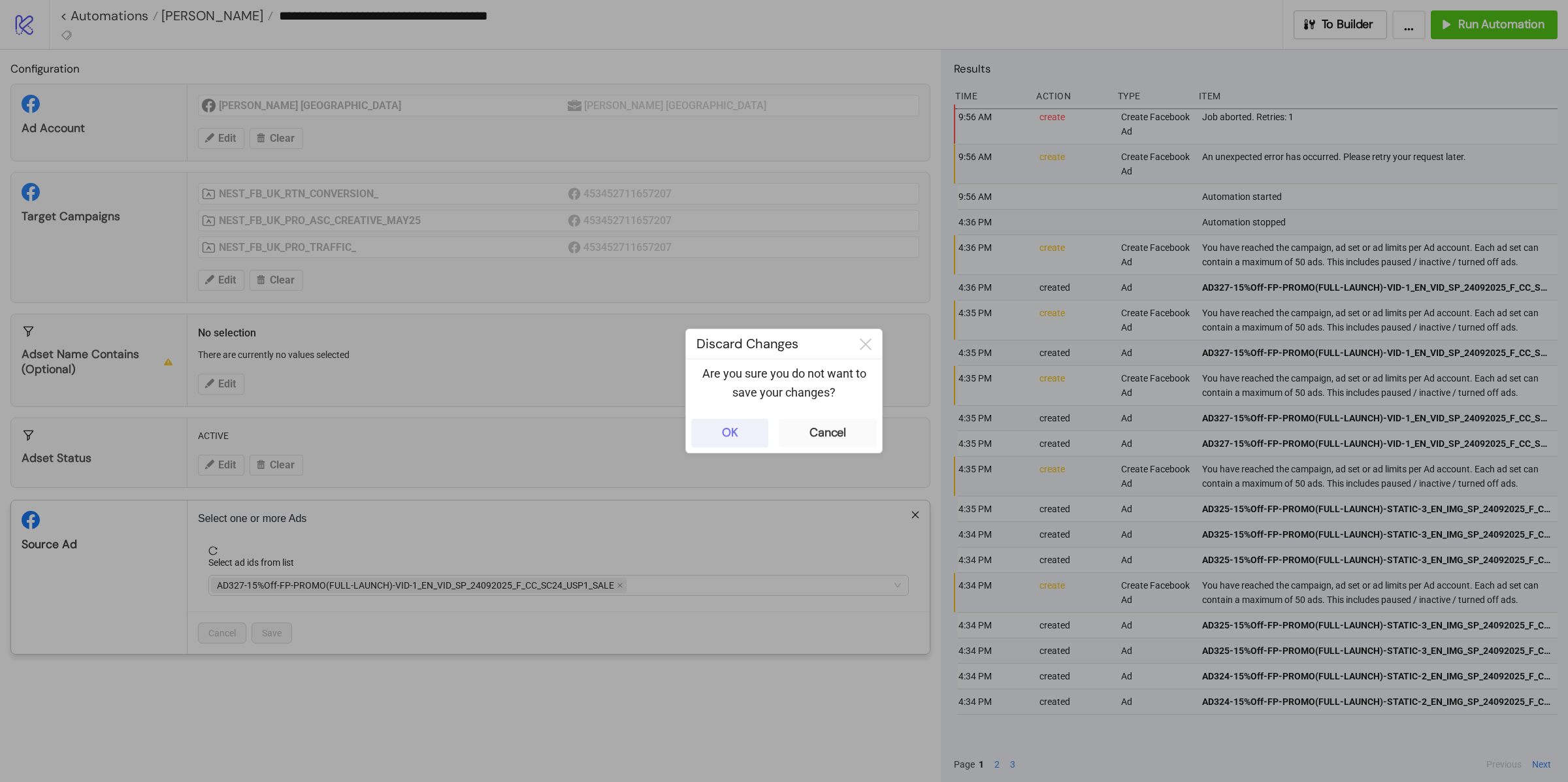
click at [725, 437] on div "OK" at bounding box center [730, 432] width 16 height 15
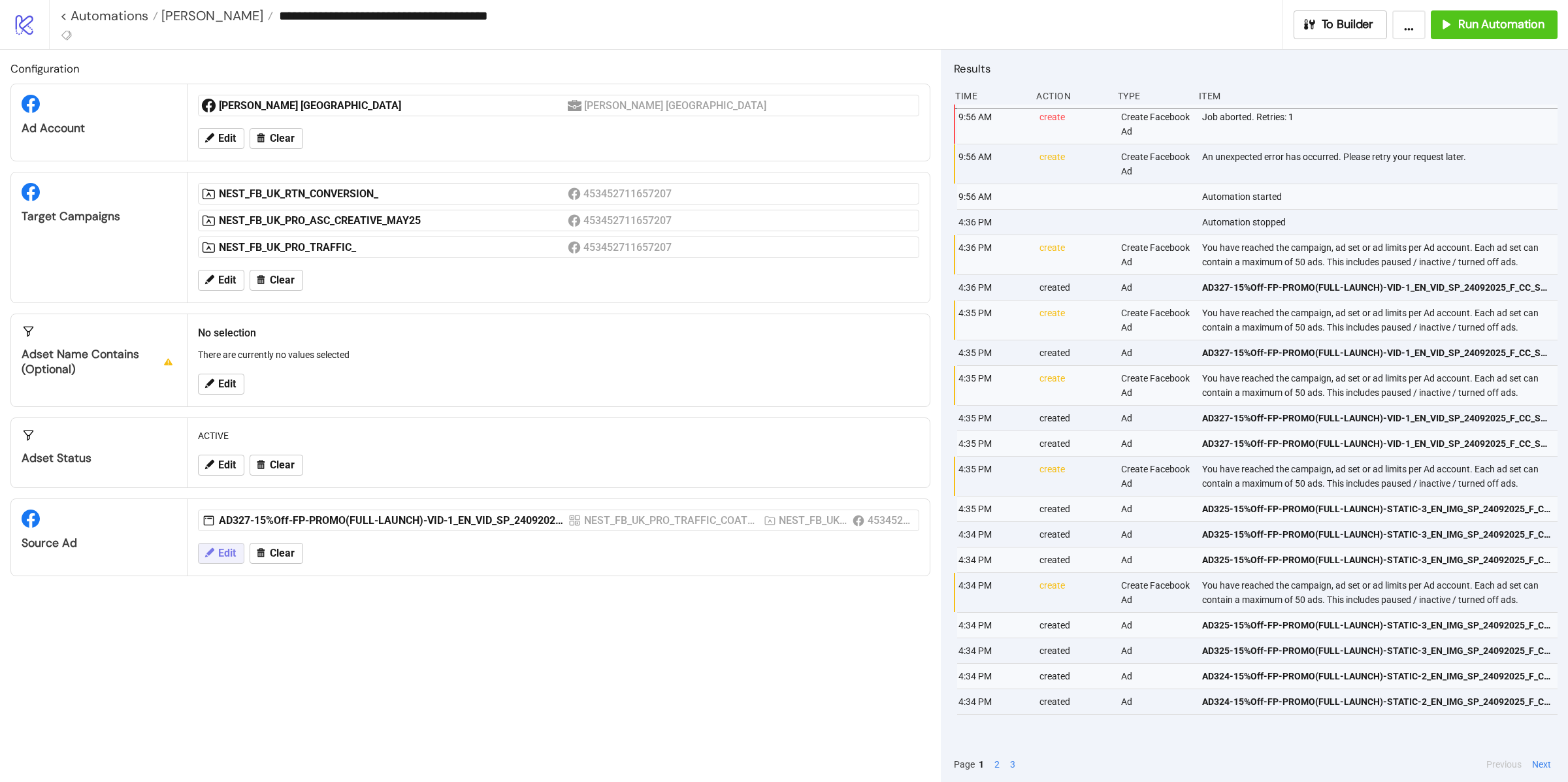
click at [216, 552] on button "Edit" at bounding box center [222, 553] width 47 height 21
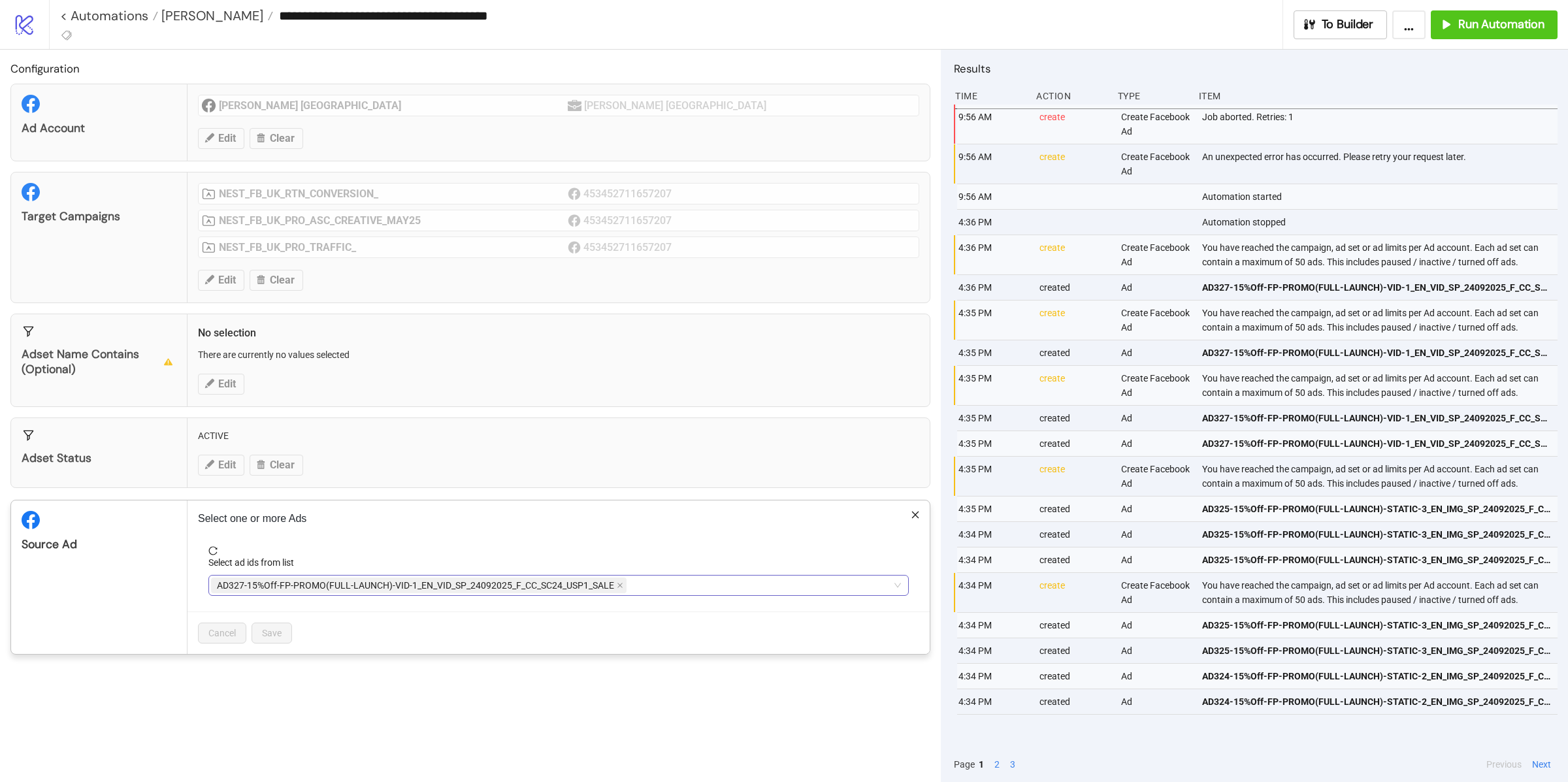
click at [623, 590] on span "AD327-15%Off-FP-PROMO(FULL-LAUNCH)-VID-1_EN_VID_SP_24092025_F_CC_SC24_USP1_SALE" at bounding box center [418, 585] width 416 height 16
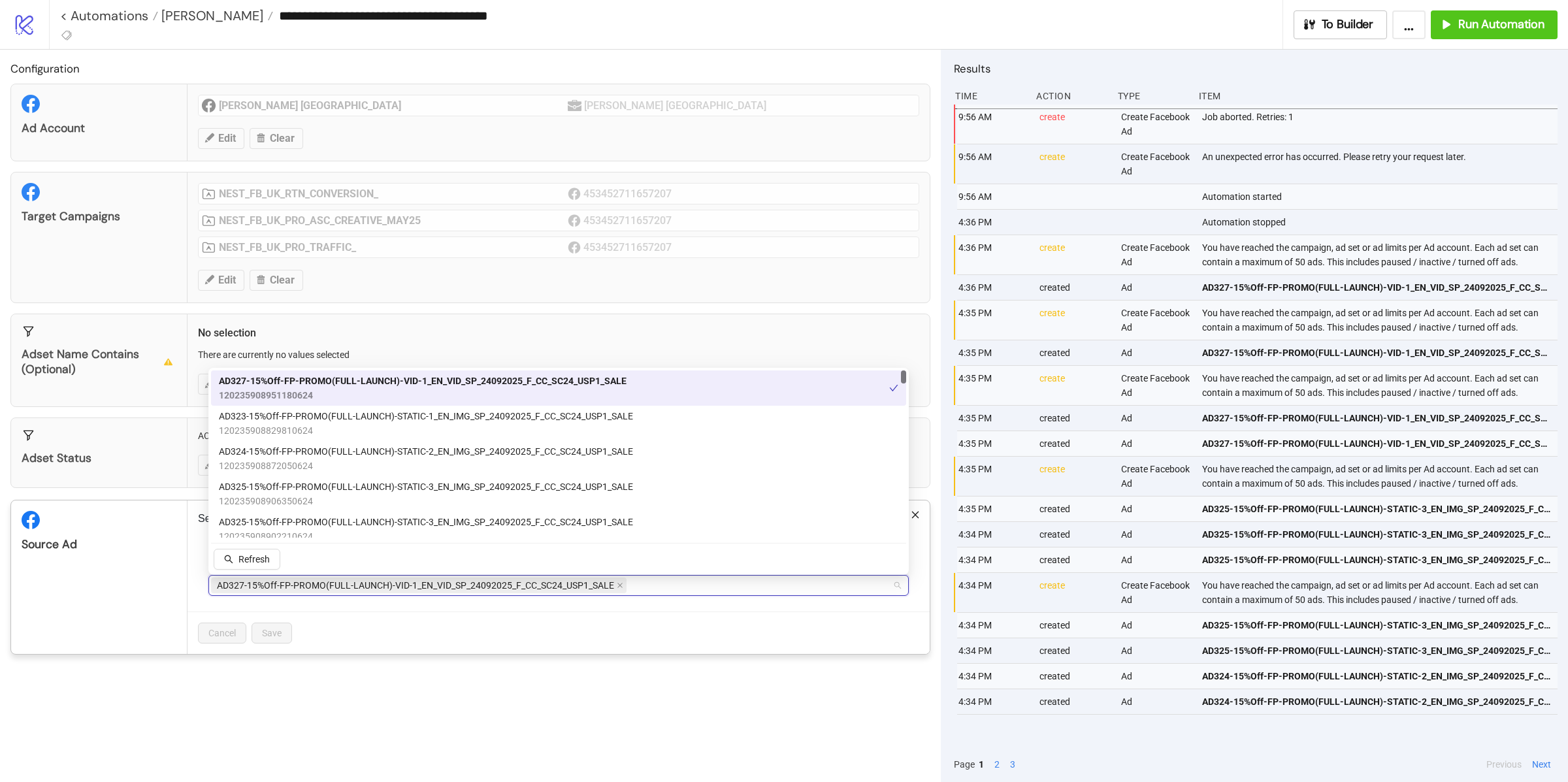
click at [614, 588] on span "AD327-15%Off-FP-PROMO(FULL-LAUNCH)-VID-1_EN_VID_SP_24092025_F_CC_SC24_USP1_SALE" at bounding box center [418, 585] width 416 height 16
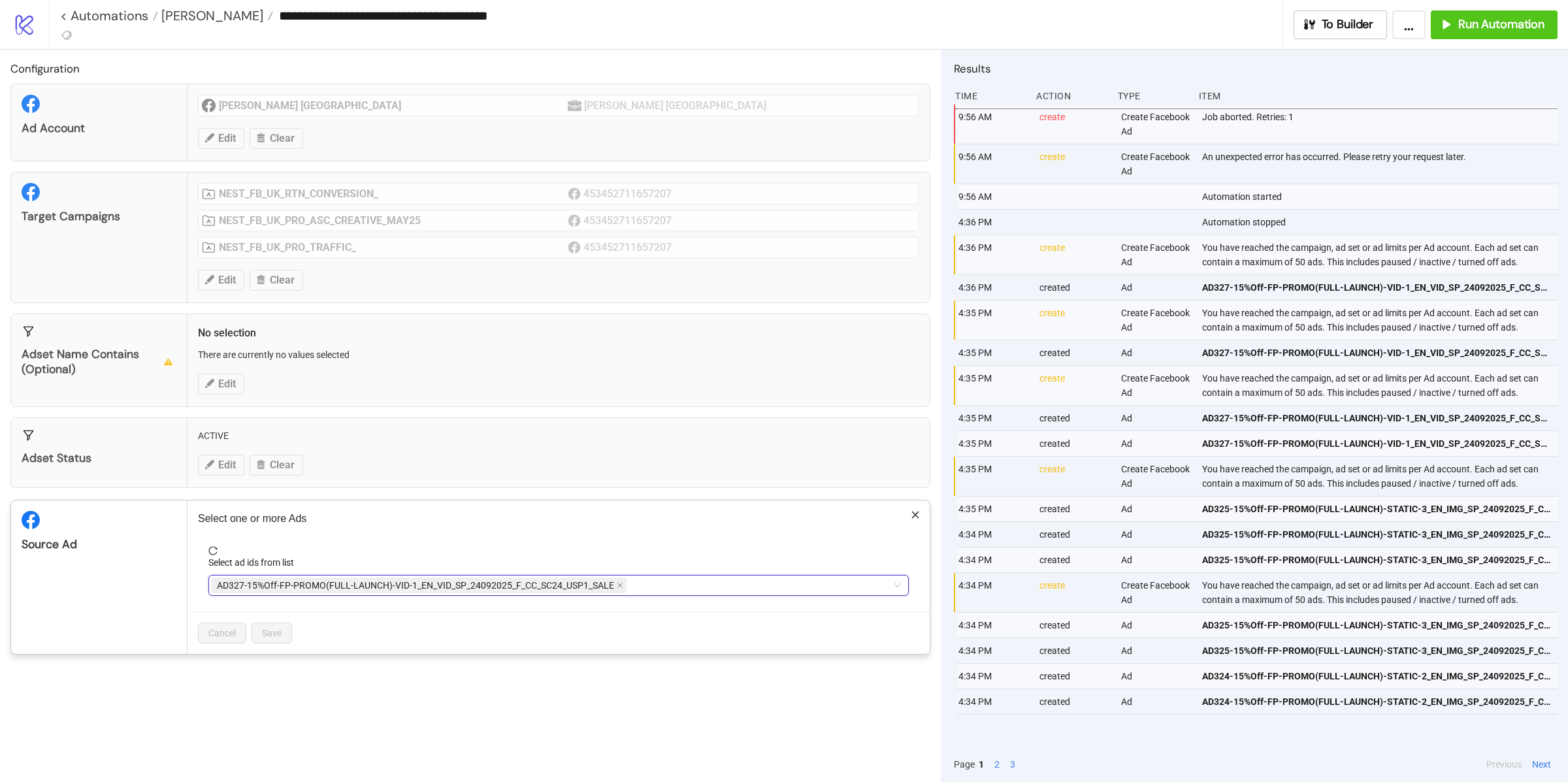
click at [620, 588] on icon "close" at bounding box center [620, 584] width 7 height 7
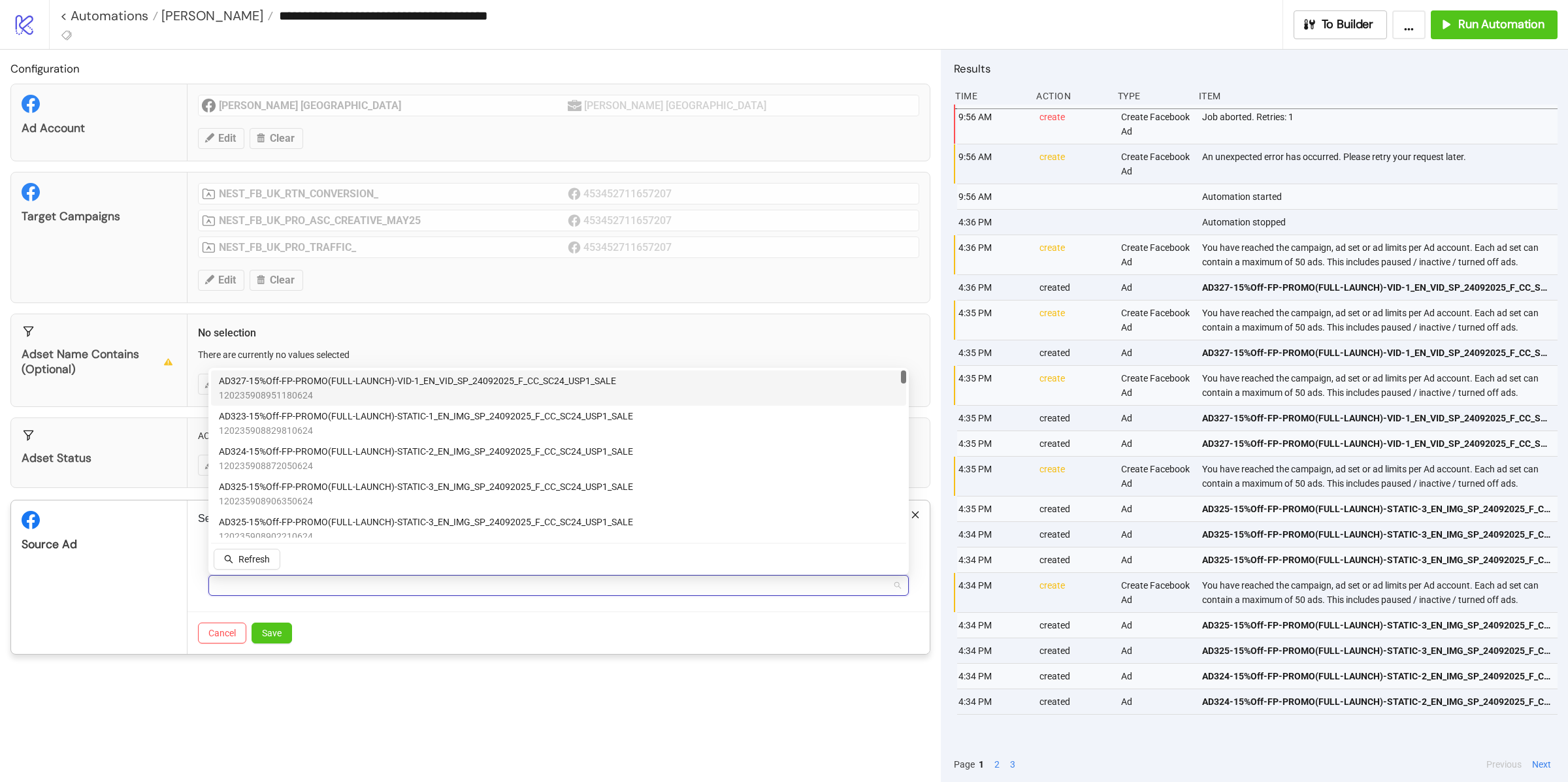
click at [620, 590] on div at bounding box center [551, 584] width 682 height 18
paste input "**********"
type input "**********"
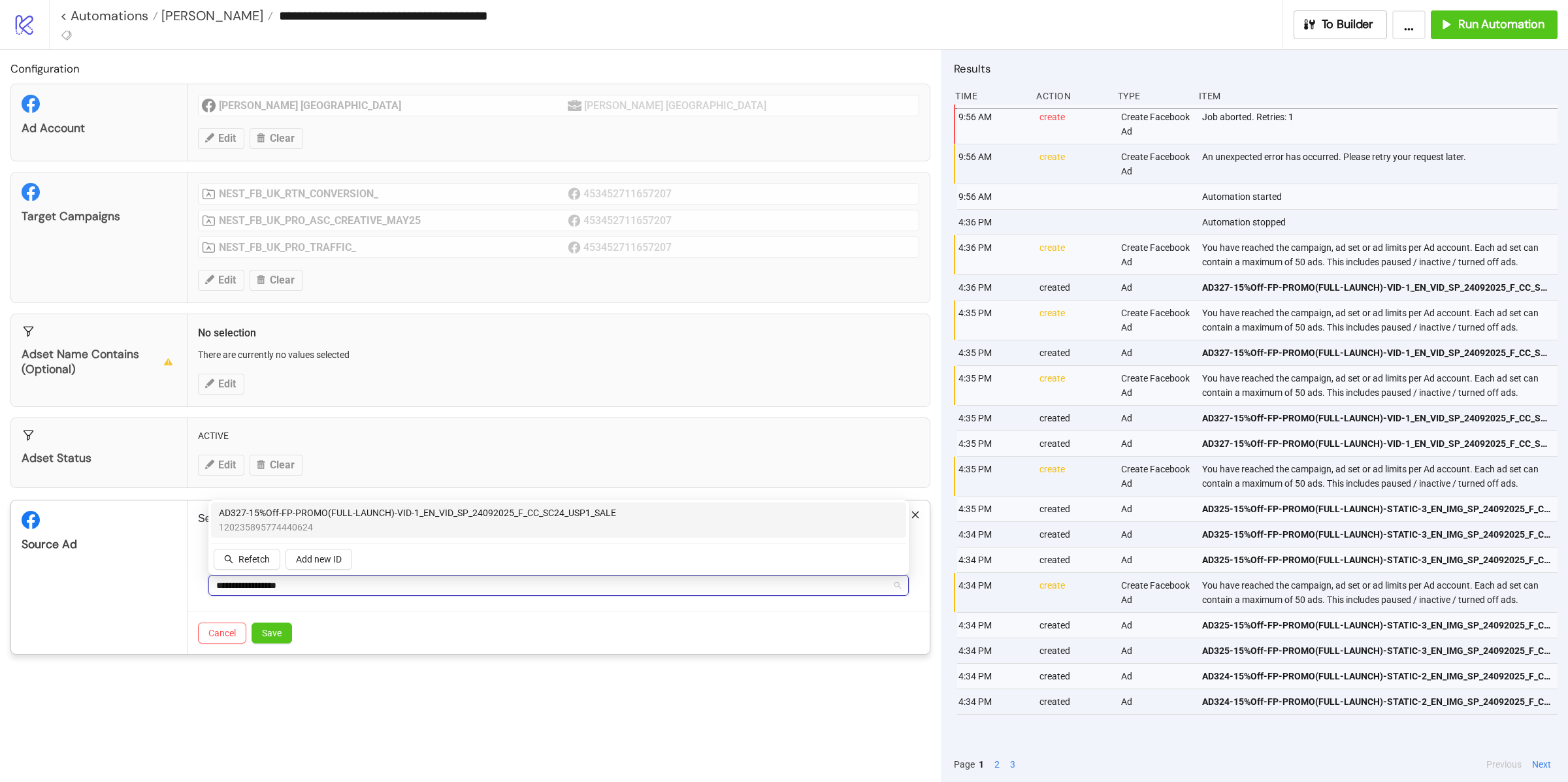
click at [443, 512] on span "AD327-15%Off-FP-PROMO(FULL-LAUNCH)-VID-1_EN_VID_SP_24092025_F_CC_SC24_USP1_SALE" at bounding box center [417, 513] width 397 height 15
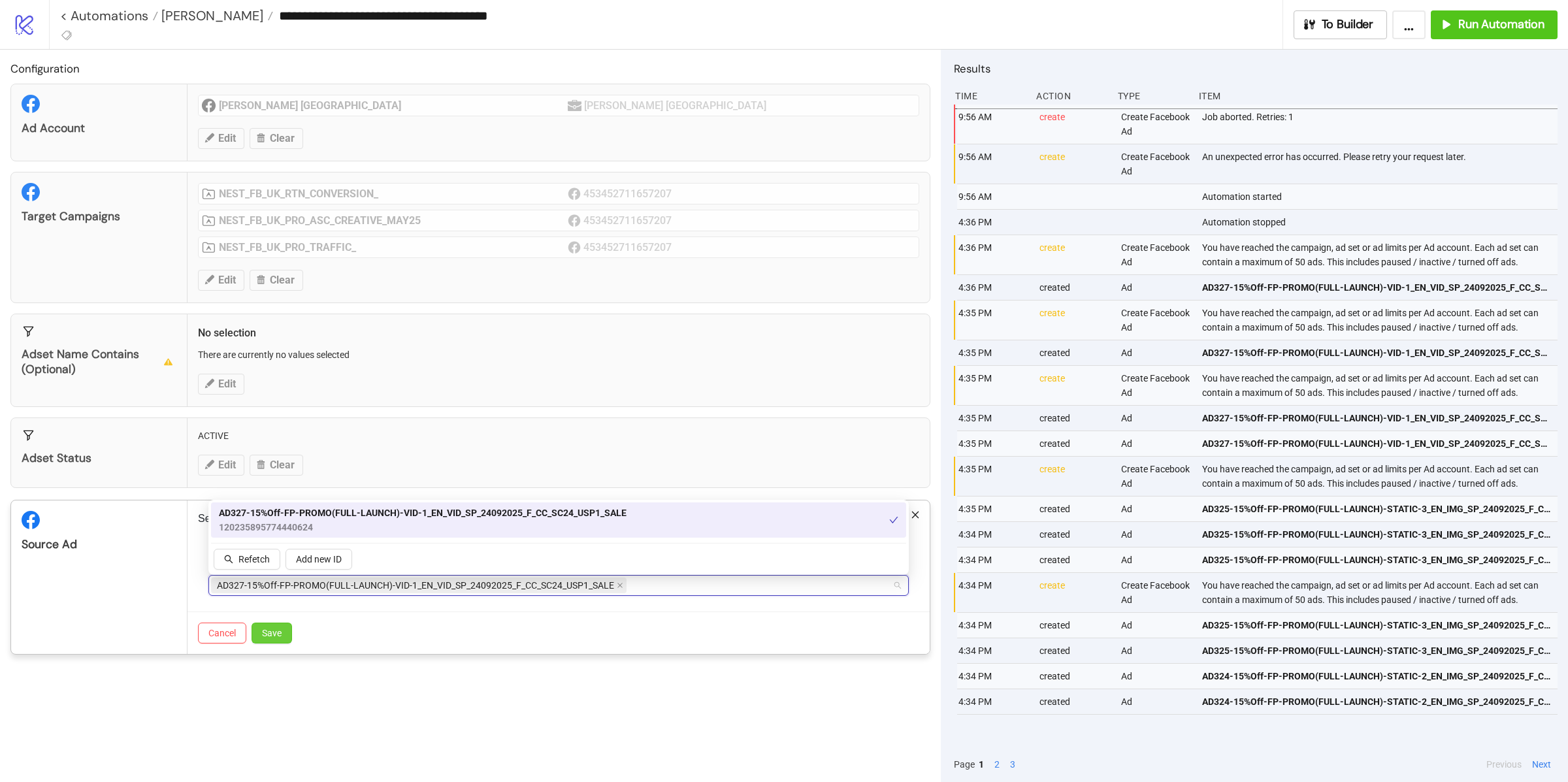
click at [268, 632] on span "Save" at bounding box center [271, 633] width 20 height 10
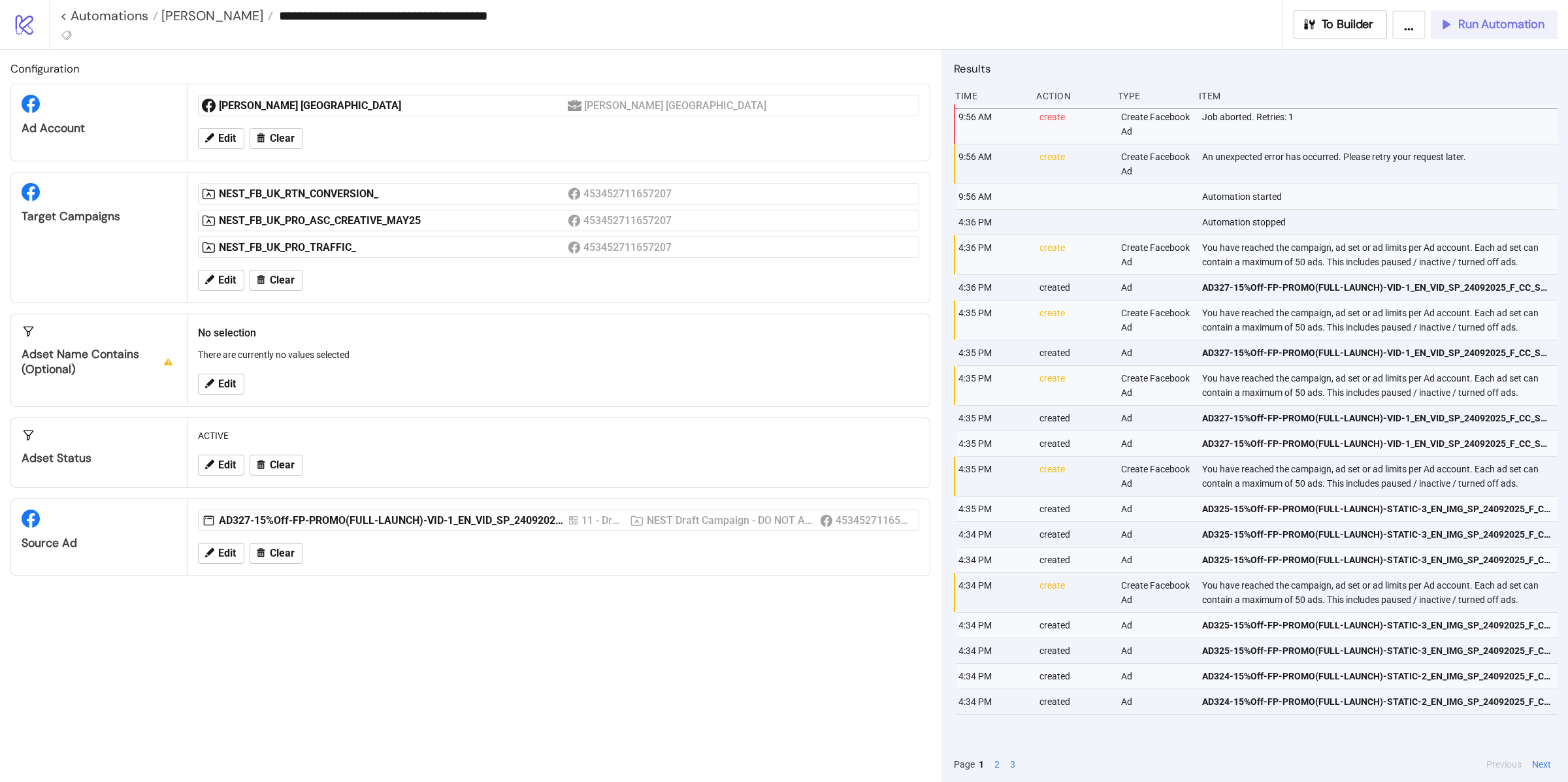
click at [1464, 30] on span "Run Automation" at bounding box center [1501, 24] width 86 height 15
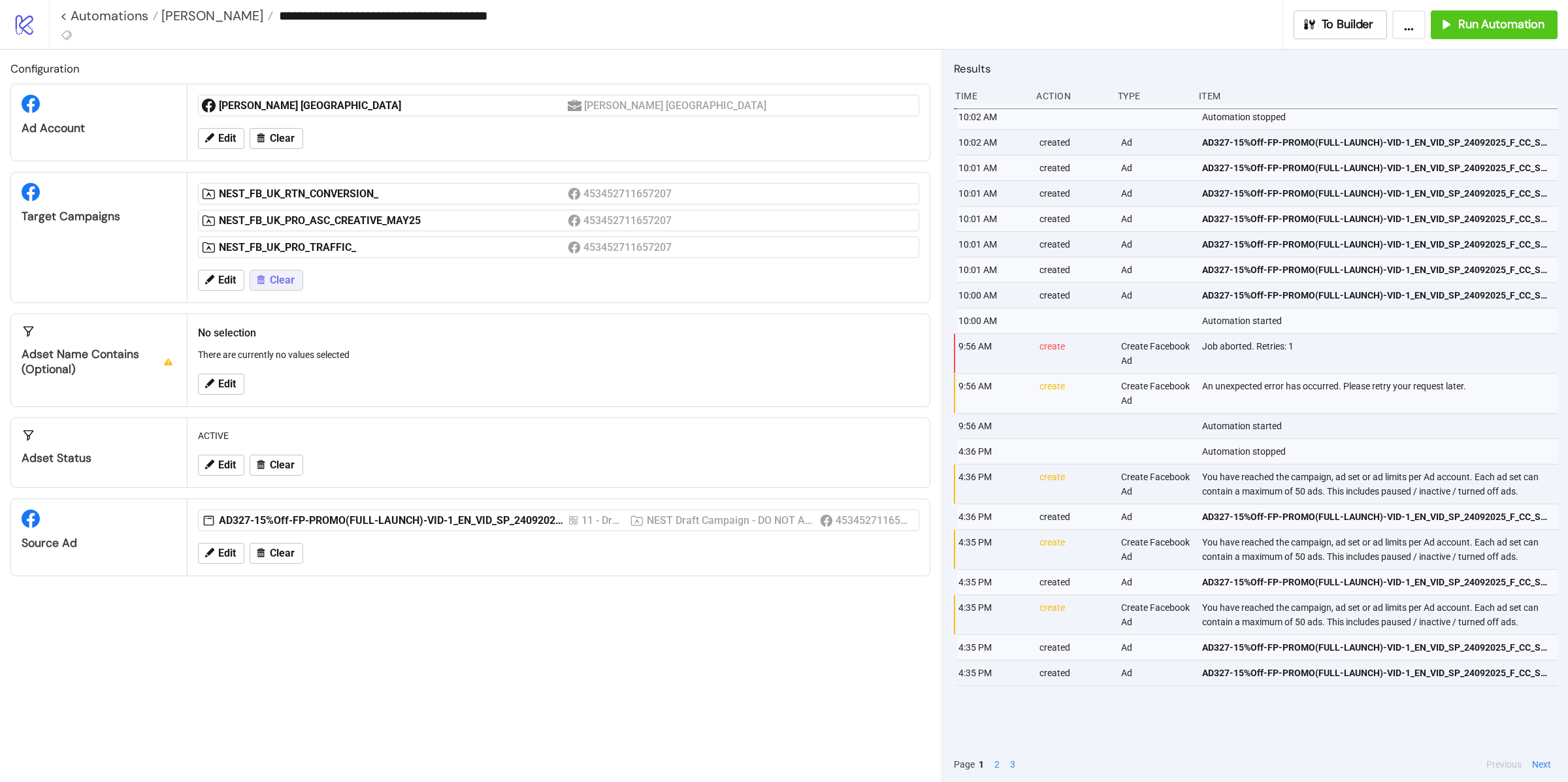
click at [273, 277] on span "Clear" at bounding box center [282, 280] width 25 height 12
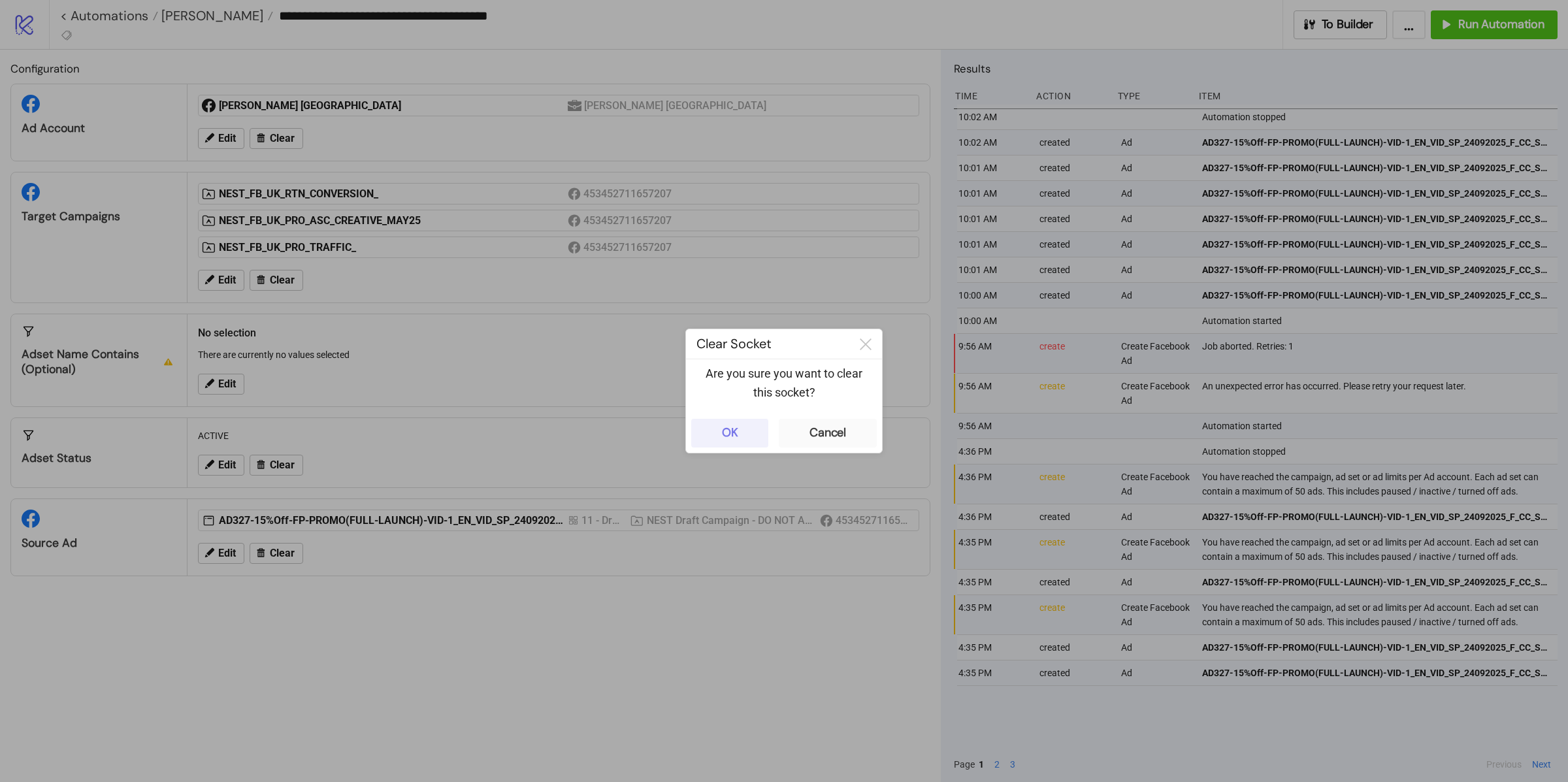
click at [730, 444] on button "OK" at bounding box center [730, 432] width 77 height 28
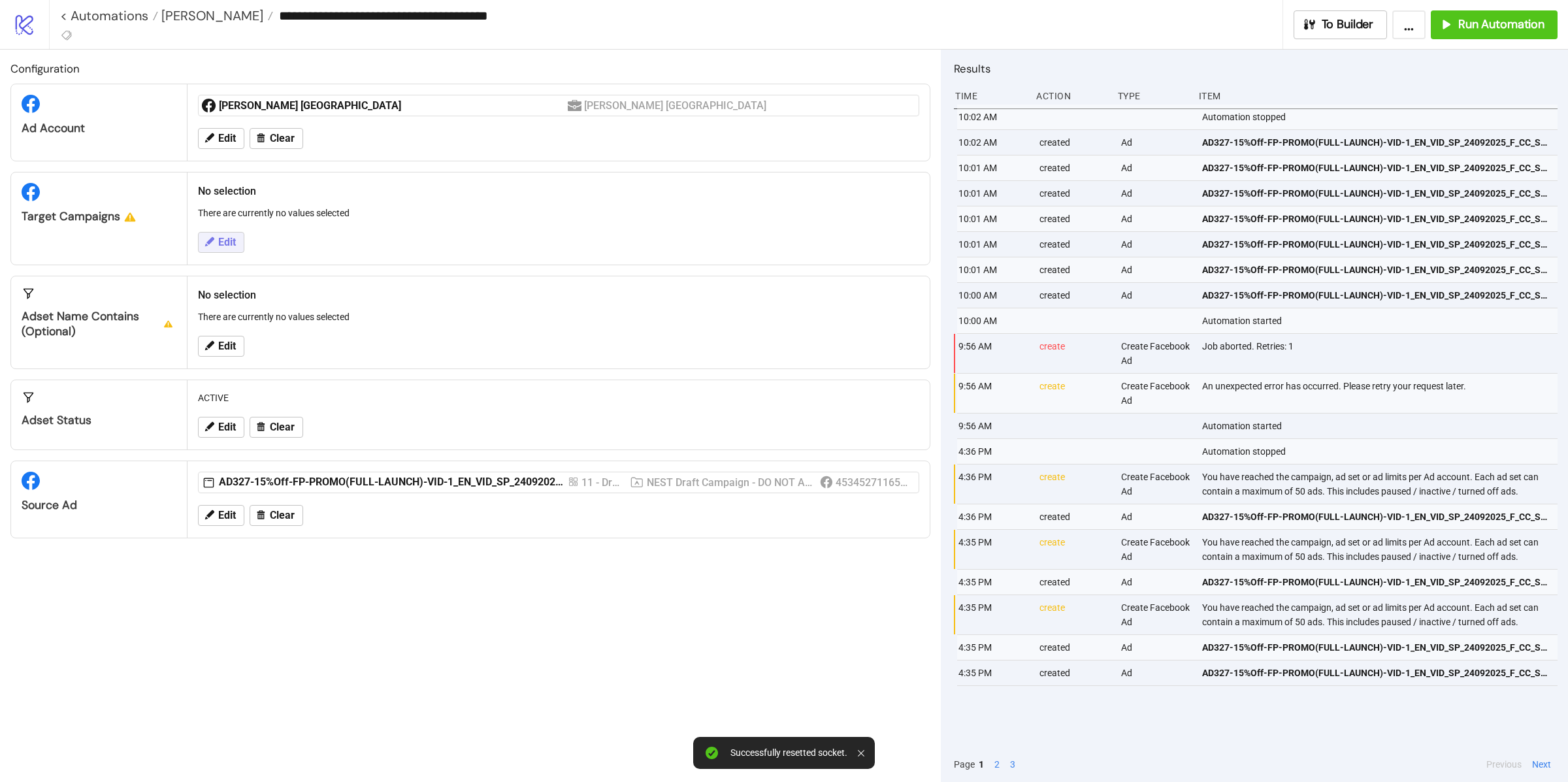
click at [203, 233] on div "Edit" at bounding box center [558, 242] width 732 height 34
click at [223, 242] on span "Edit" at bounding box center [227, 242] width 17 height 12
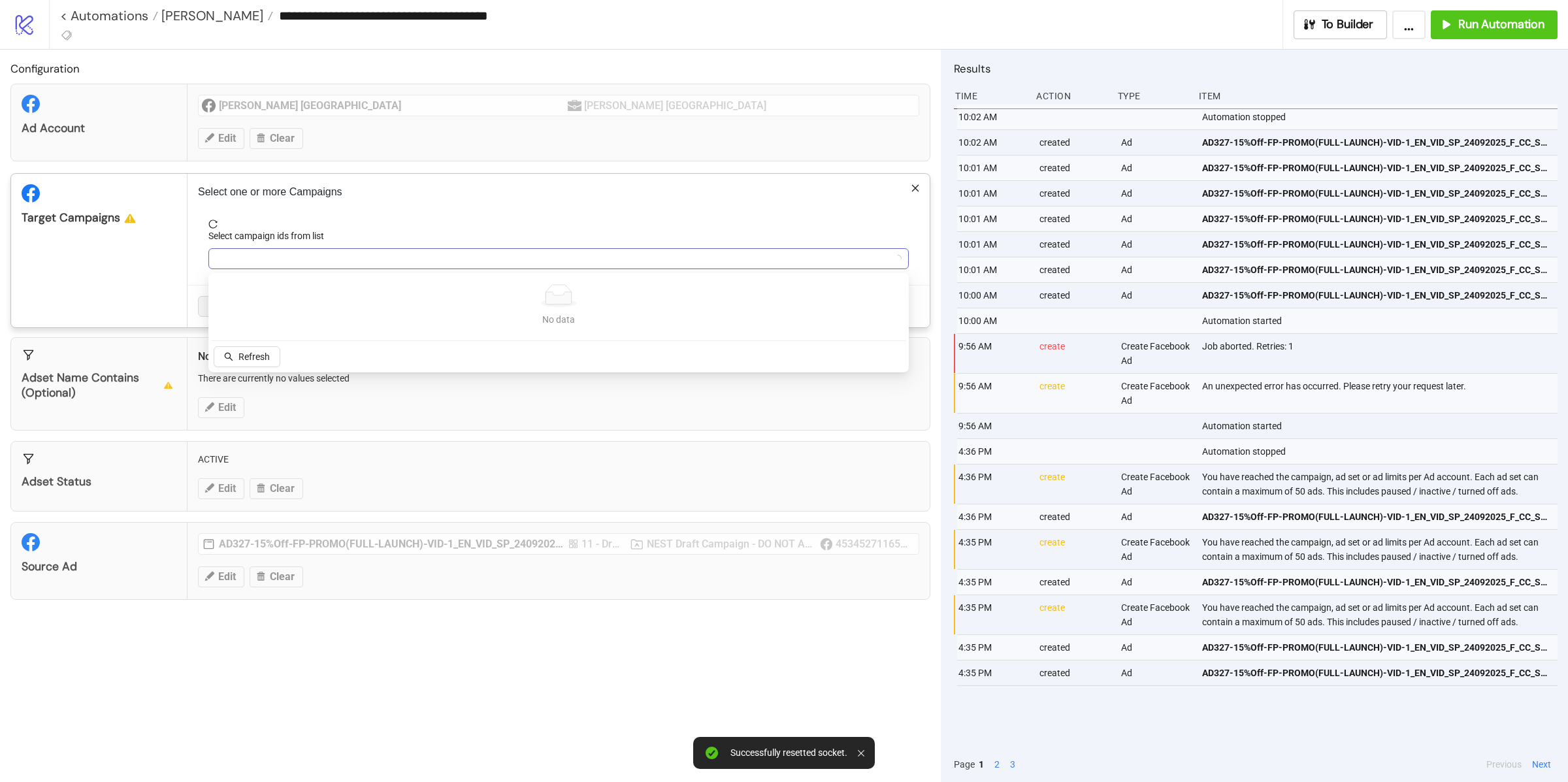
click at [287, 265] on div at bounding box center [551, 258] width 682 height 18
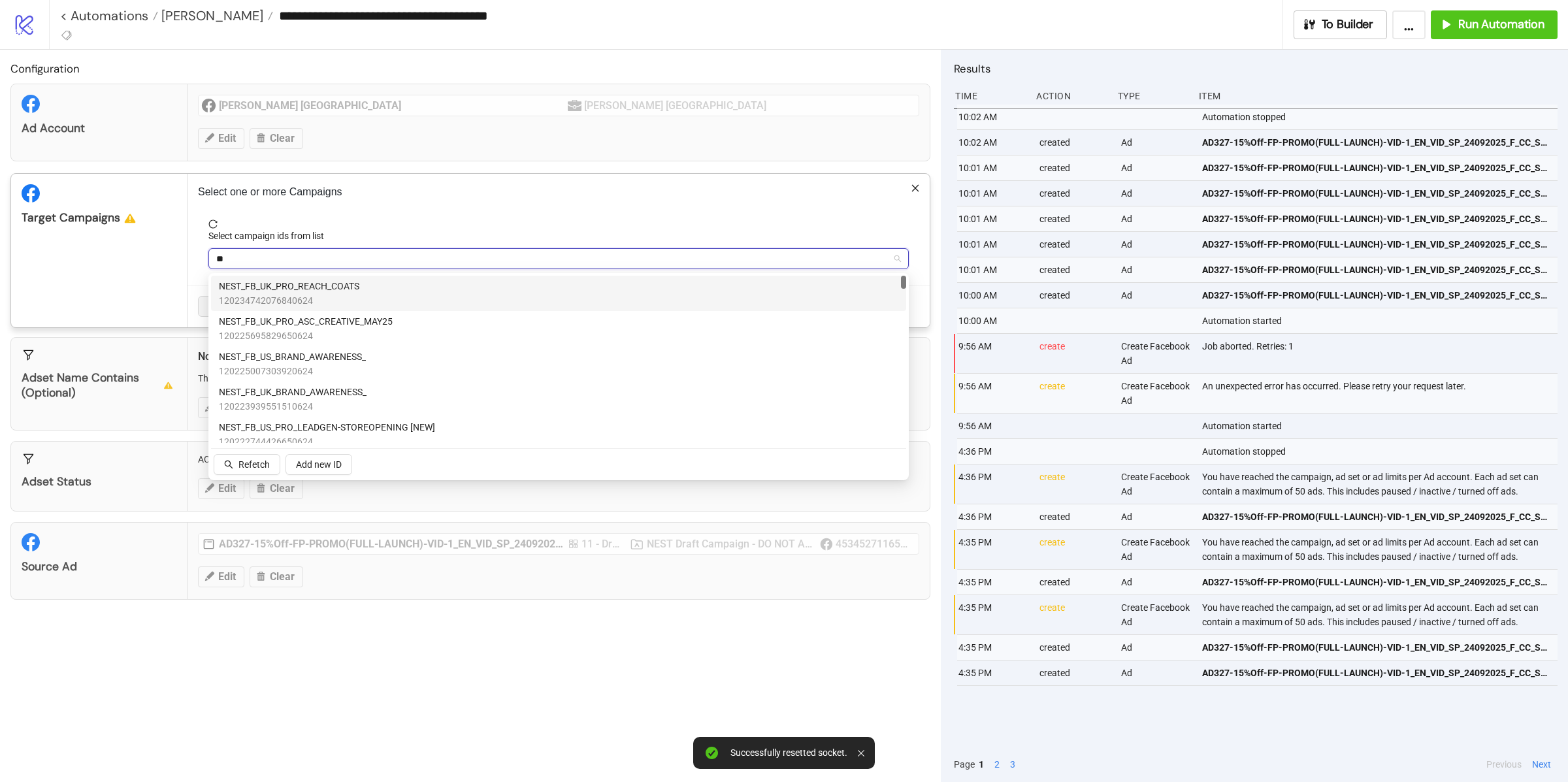
type input "***"
click at [279, 281] on span "NEST_FB_UK_RET_CONVERSION_" at bounding box center [287, 286] width 138 height 15
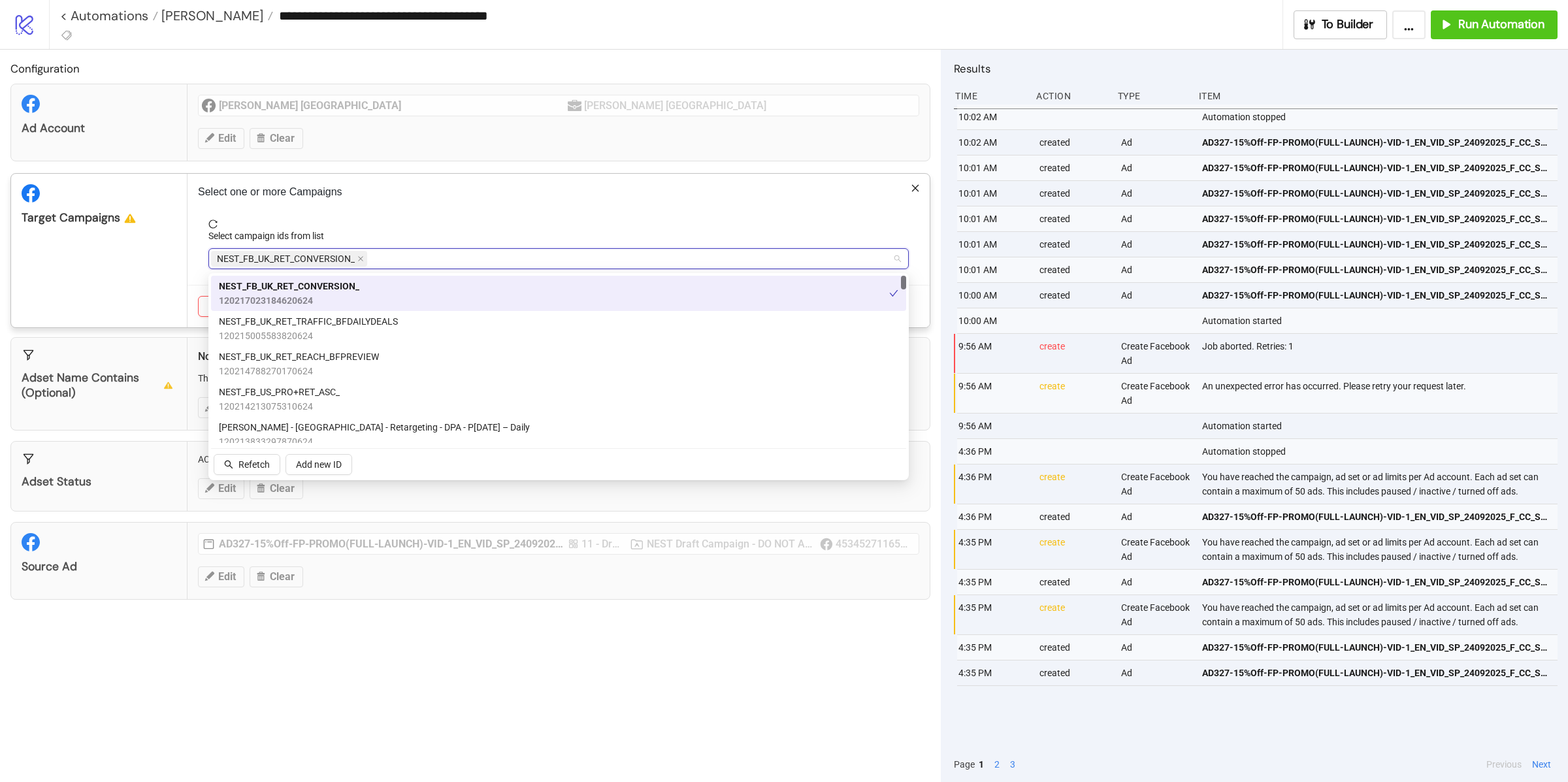
click at [141, 290] on div "Target Campaigns" at bounding box center [99, 250] width 176 height 154
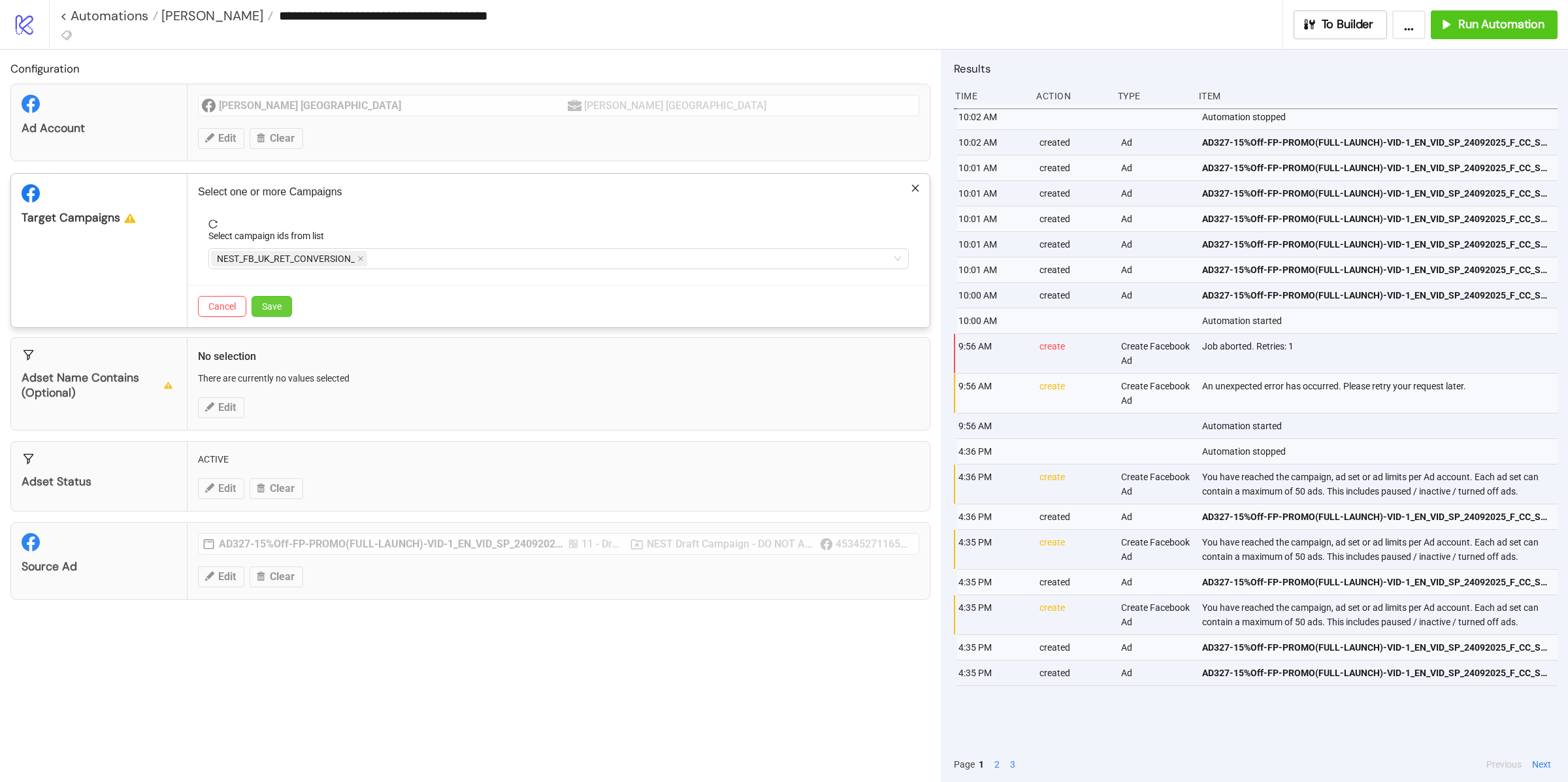
click at [283, 317] on button "Save" at bounding box center [272, 306] width 41 height 21
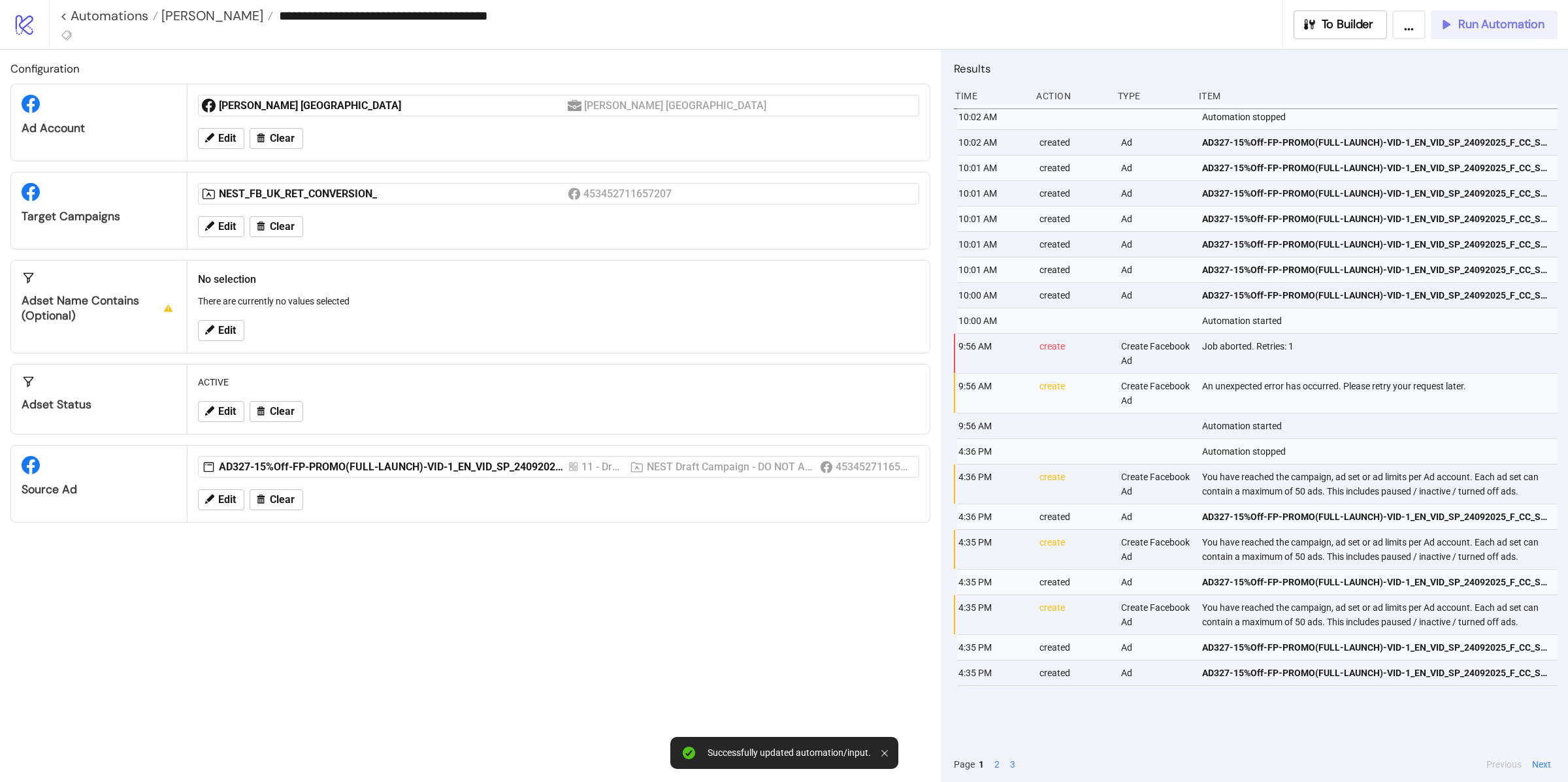
click at [1484, 34] on button "Run Automation" at bounding box center [1494, 24] width 127 height 28
